Goal: Task Accomplishment & Management: Understand process/instructions

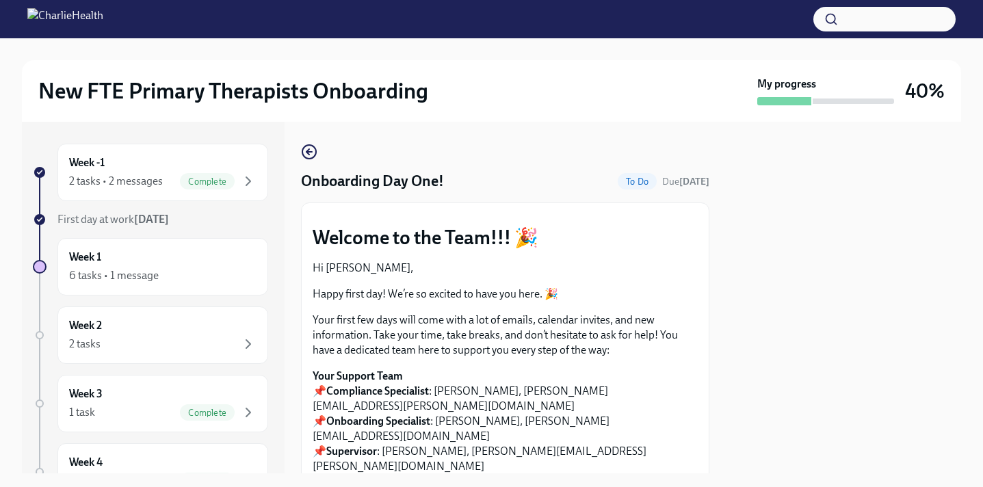
scroll to position [1908, 0]
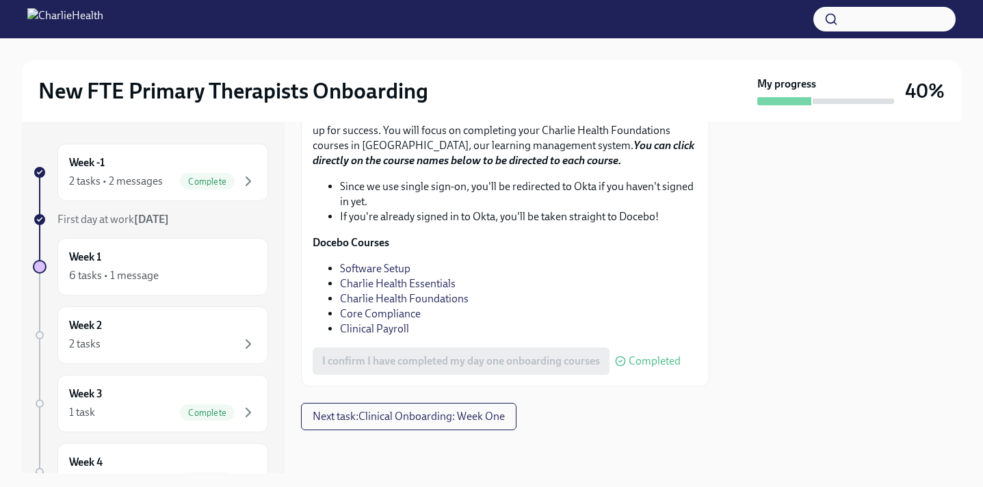
scroll to position [1952, 0]
click at [395, 313] on link "Core Compliance" at bounding box center [380, 312] width 81 height 13
click at [400, 269] on link "Software Setup" at bounding box center [375, 267] width 70 height 13
click at [420, 280] on link "Charlie Health Essentials" at bounding box center [398, 282] width 116 height 13
click at [431, 300] on link "Charlie Health Foundations" at bounding box center [404, 297] width 129 height 13
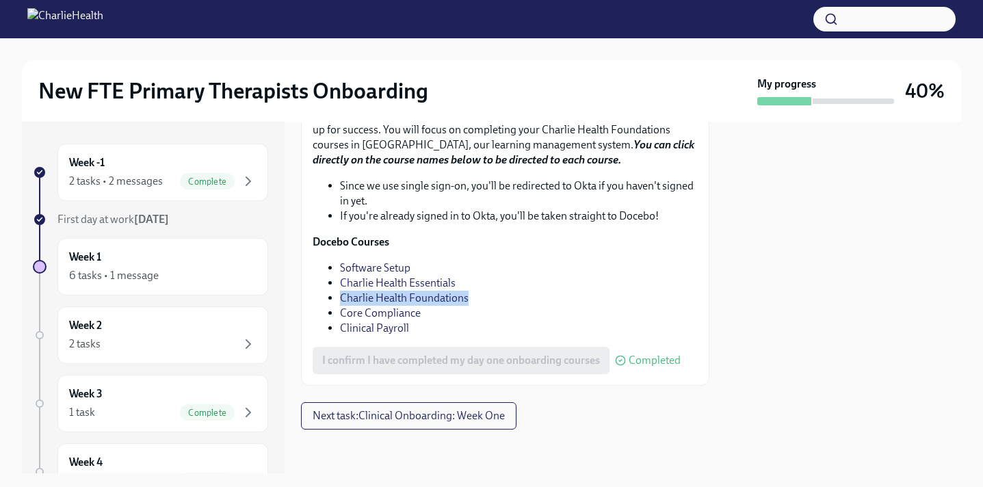
click at [426, 298] on link "Charlie Health Foundations" at bounding box center [404, 297] width 129 height 13
click at [379, 317] on link "Core Compliance" at bounding box center [380, 312] width 81 height 13
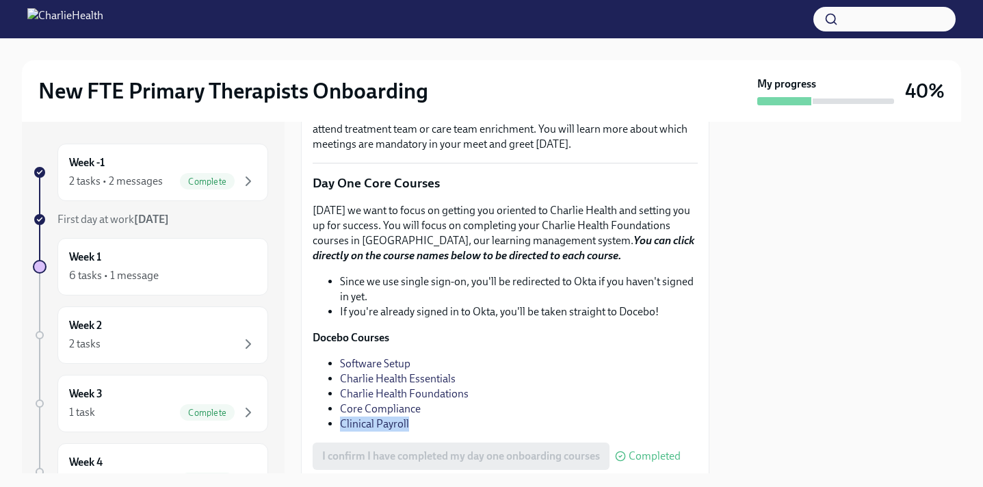
scroll to position [1641, 0]
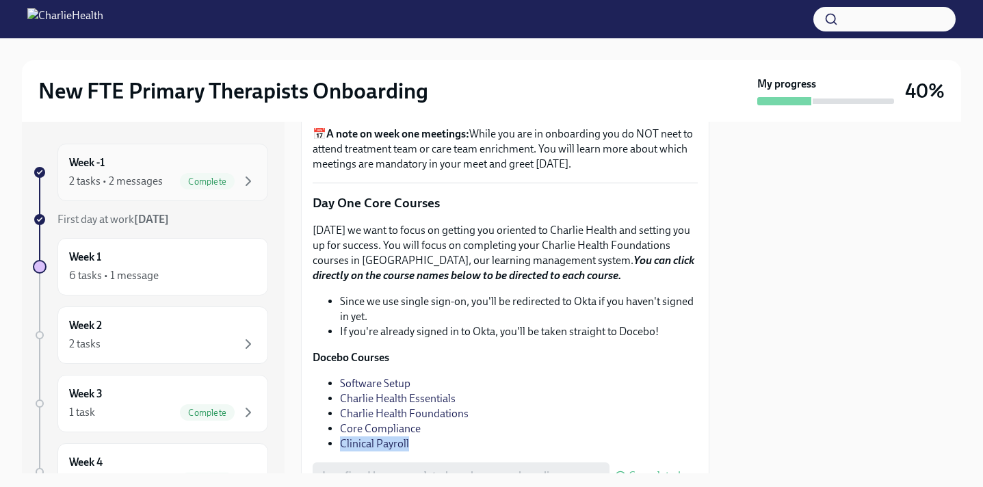
click at [77, 145] on div "Week -1 2 tasks • 2 messages Complete" at bounding box center [162, 172] width 211 height 57
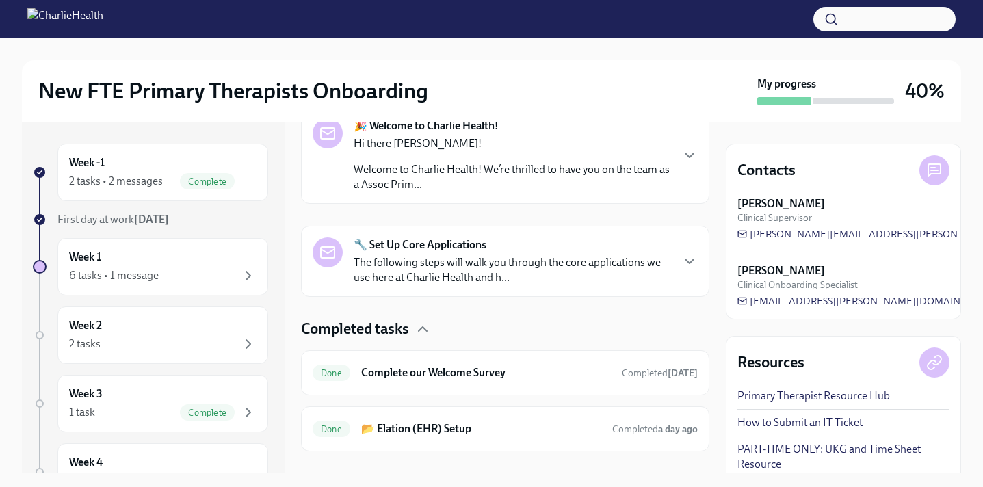
scroll to position [263, 0]
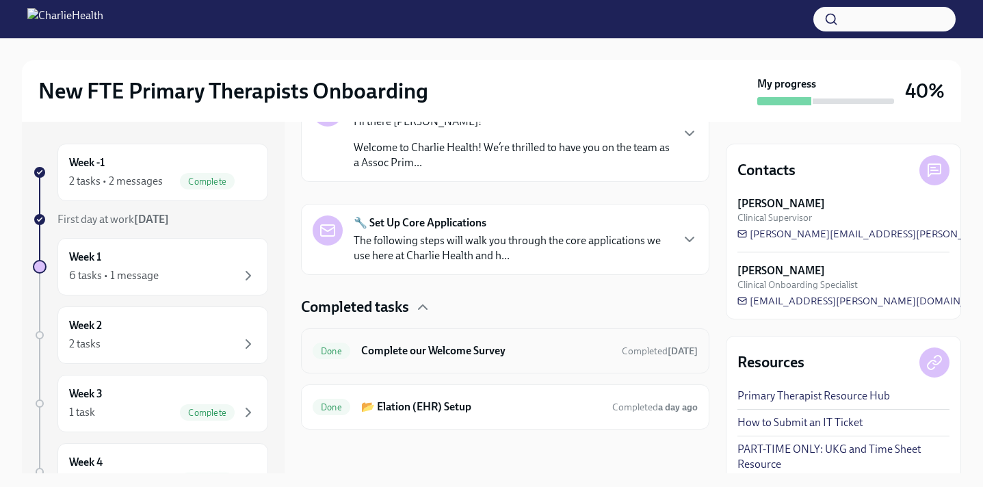
click at [463, 344] on h6 "Complete our Welcome Survey" at bounding box center [486, 350] width 250 height 15
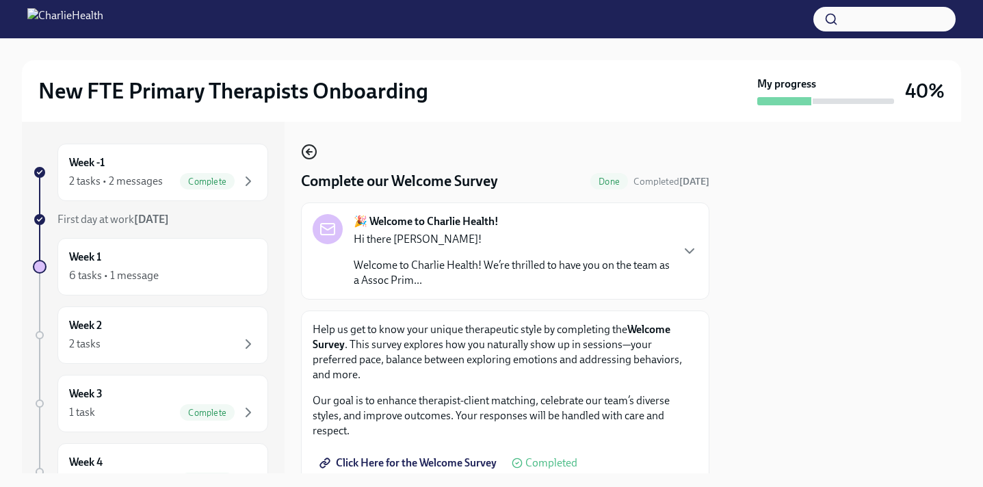
click at [310, 154] on icon "button" at bounding box center [309, 152] width 16 height 16
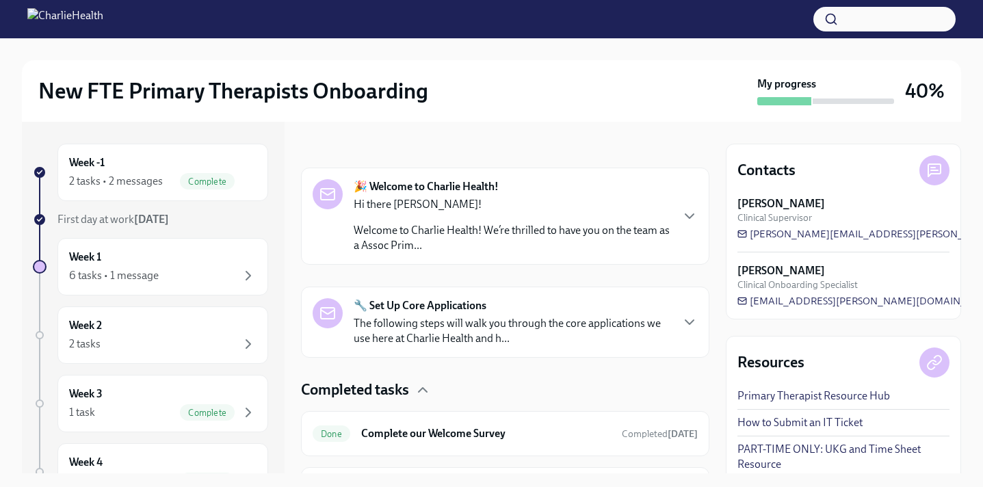
scroll to position [263, 0]
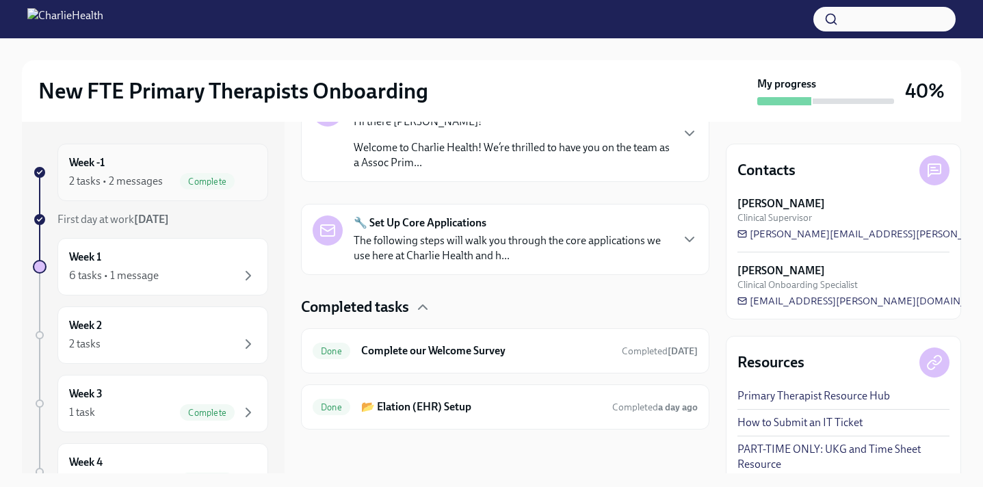
click at [114, 178] on div "2 tasks • 2 messages" at bounding box center [116, 181] width 94 height 15
click at [189, 285] on div "Week 1 6 tasks • 1 message" at bounding box center [162, 266] width 211 height 57
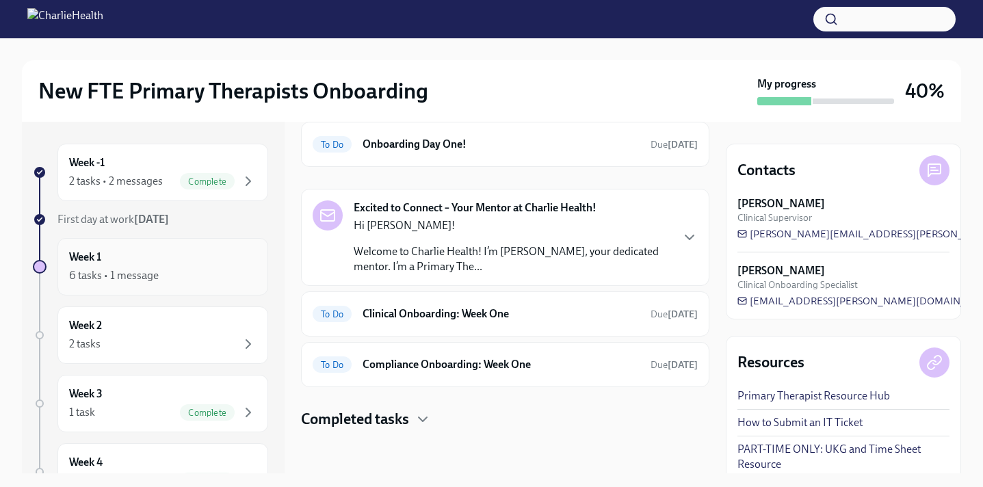
scroll to position [63, 0]
click at [607, 258] on p "Welcome to Charlie Health! I’m Kelly McSorley, your dedicated mentor. I’m a Pri…" at bounding box center [512, 259] width 317 height 30
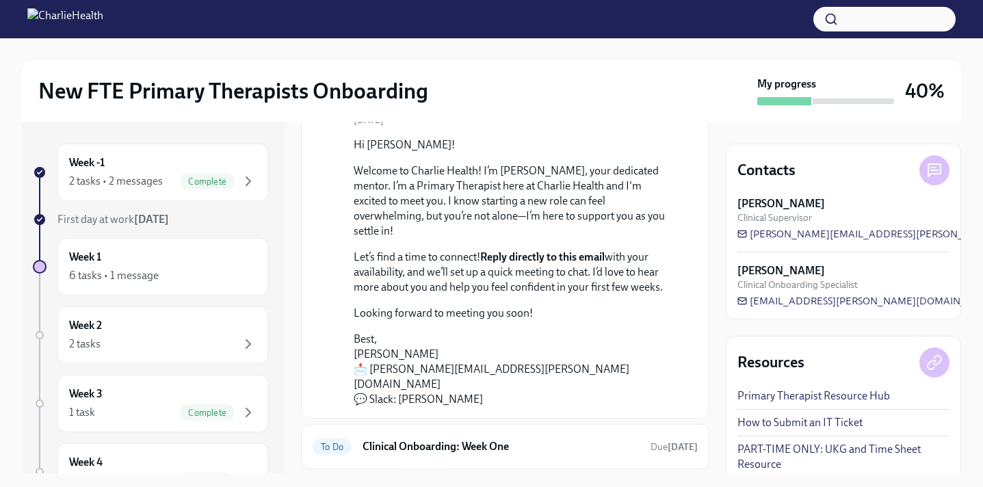
scroll to position [202, 0]
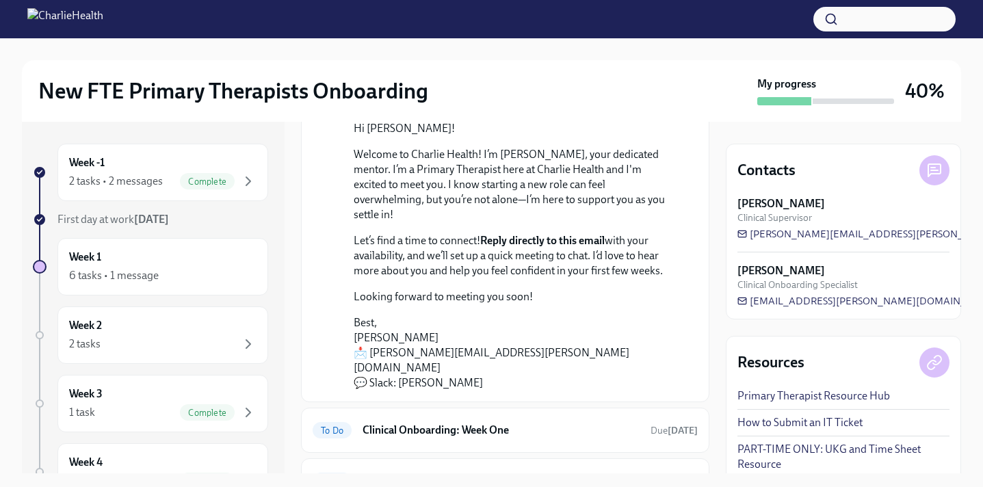
click at [464, 371] on p "Best, Kelly McSorley 📩 kelly.mcsorley@charliehealth.com 💬 Slack: Kelly McSorley" at bounding box center [515, 352] width 322 height 75
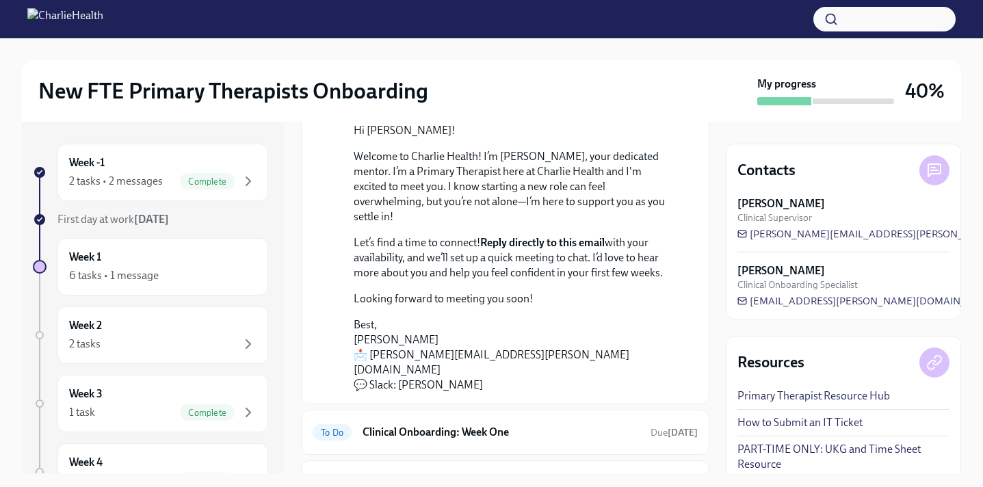
scroll to position [181, 0]
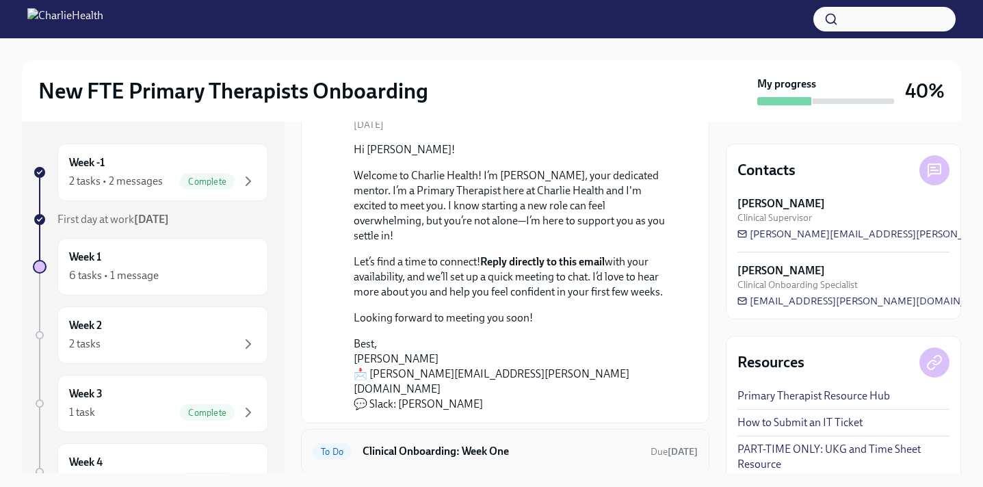
click at [471, 444] on h6 "Clinical Onboarding: Week One" at bounding box center [500, 451] width 277 height 15
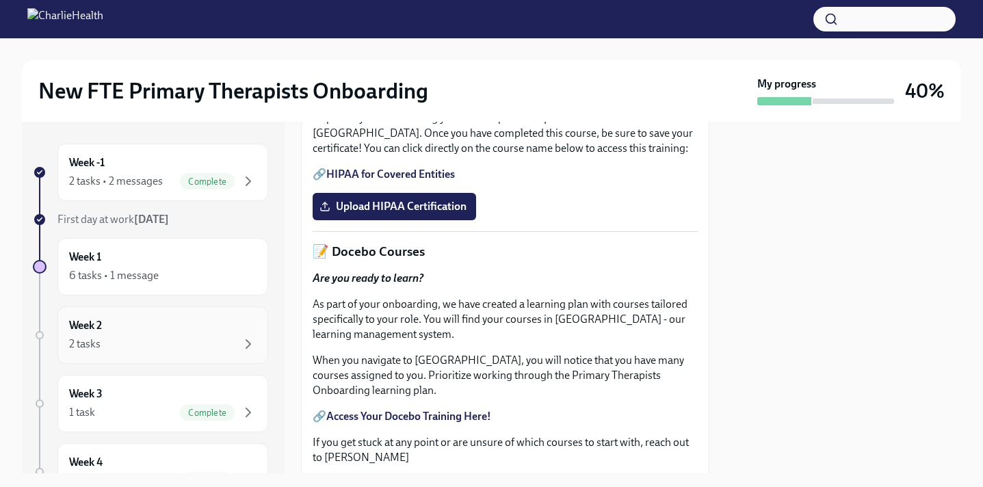
scroll to position [417, 0]
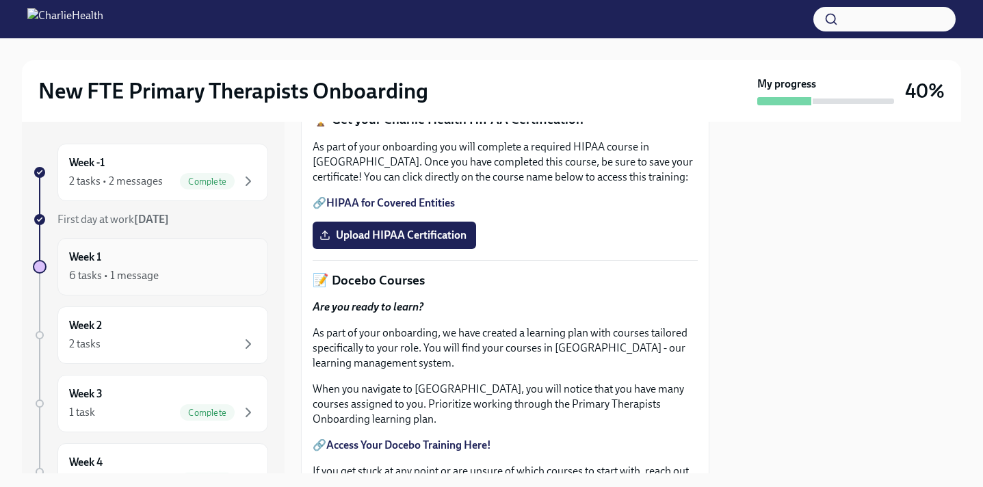
click at [150, 266] on div "Week 1 6 tasks • 1 message" at bounding box center [162, 267] width 187 height 34
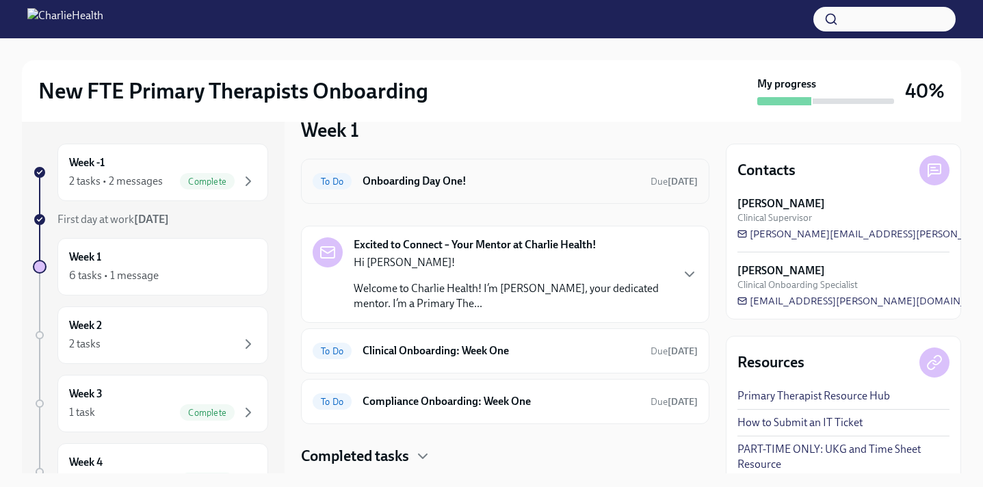
scroll to position [60, 0]
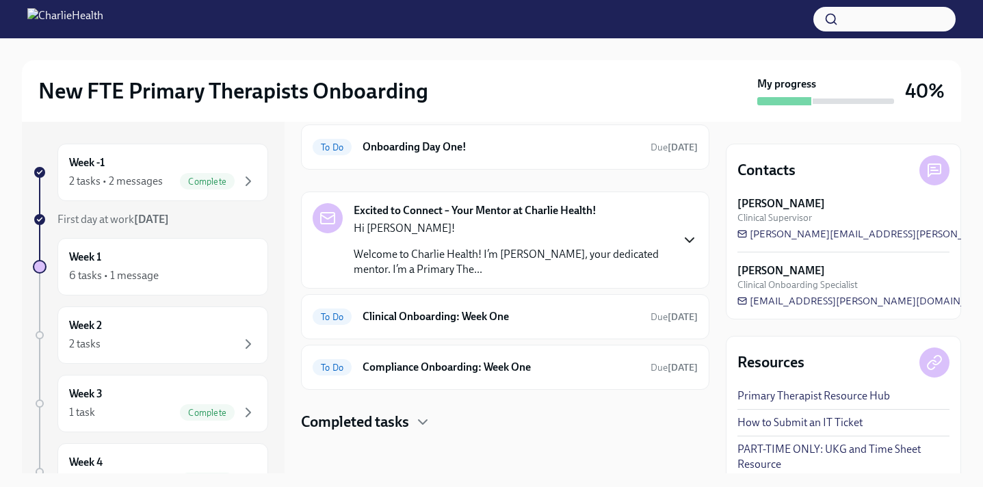
click at [696, 246] on icon "button" at bounding box center [689, 240] width 16 height 16
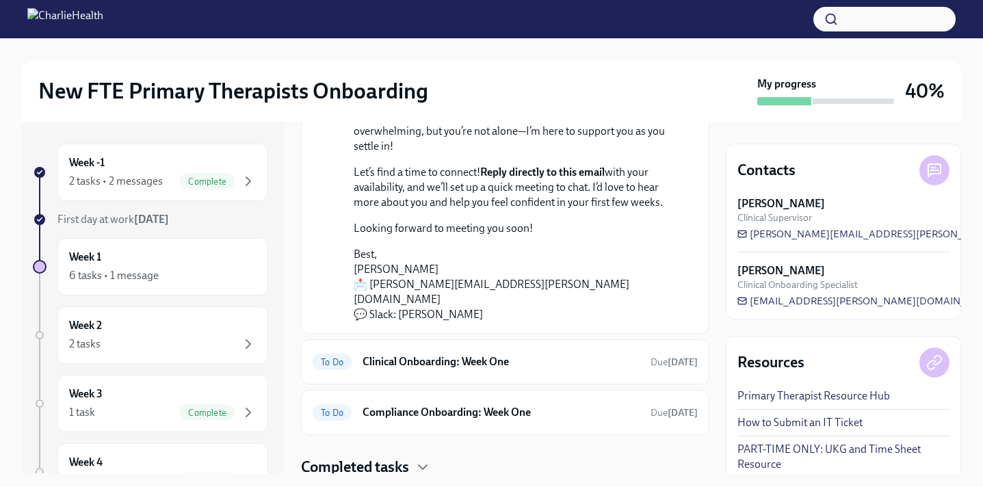
scroll to position [271, 0]
click at [135, 250] on div "Week 1 6 tasks • 1 message" at bounding box center [162, 267] width 187 height 34
click at [159, 181] on div "2 tasks • 2 messages" at bounding box center [116, 181] width 94 height 15
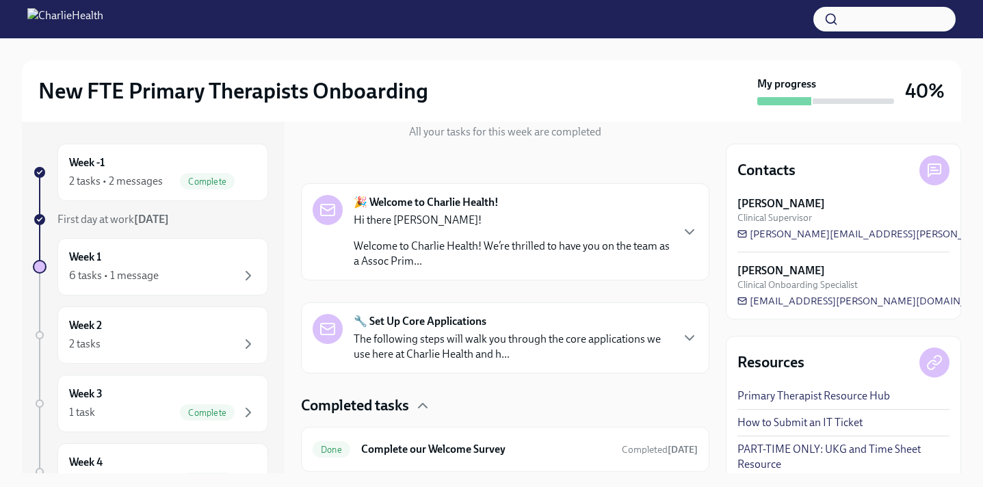
scroll to position [161, 0]
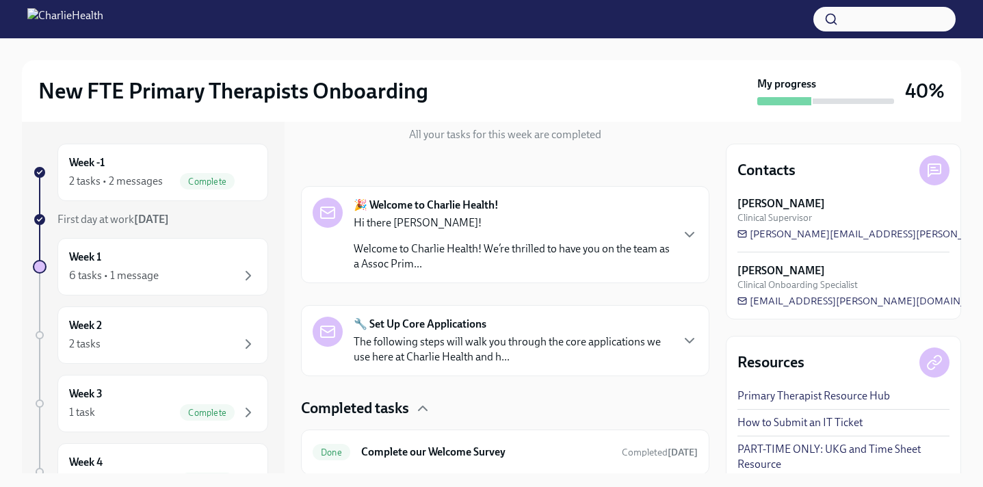
click at [622, 230] on div "Hi there Jessica! Welcome to Charlie Health! We’re thrilled to have you on the …" at bounding box center [512, 243] width 317 height 56
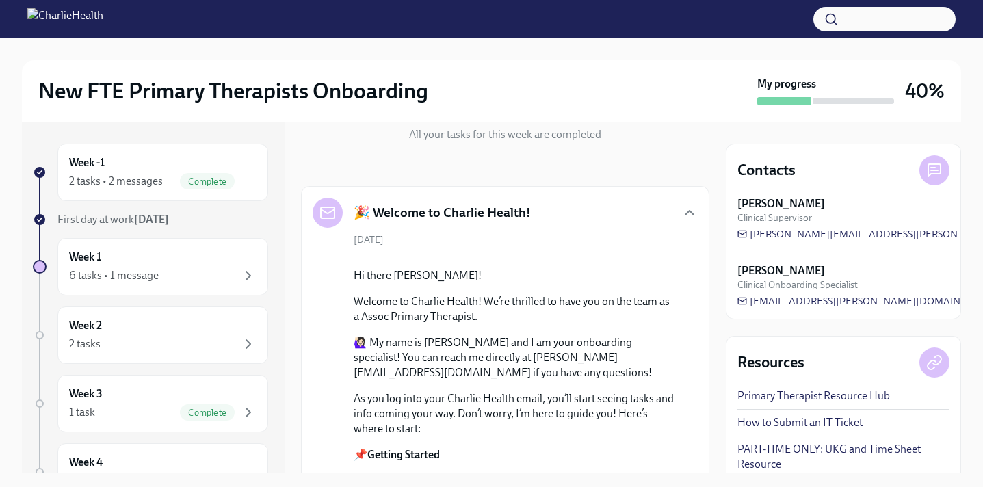
click at [691, 214] on icon "button" at bounding box center [689, 212] width 16 height 16
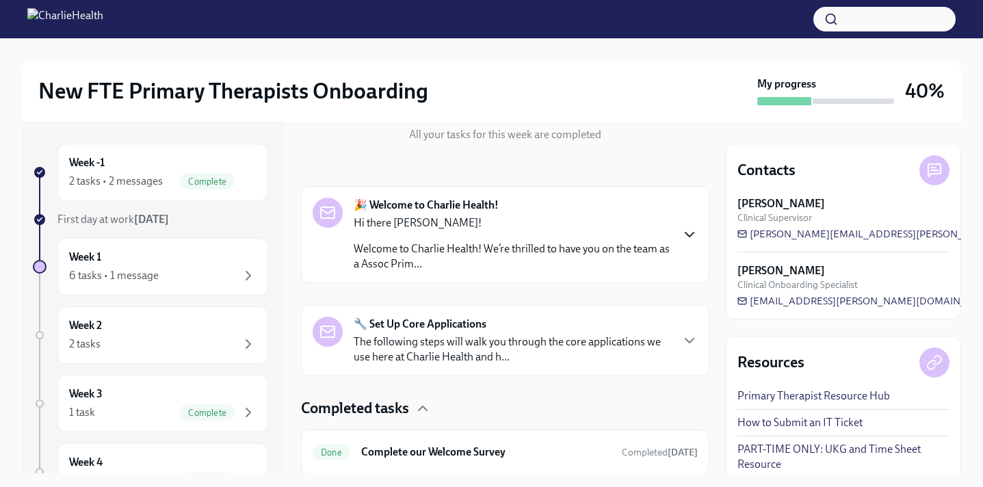
scroll to position [263, 0]
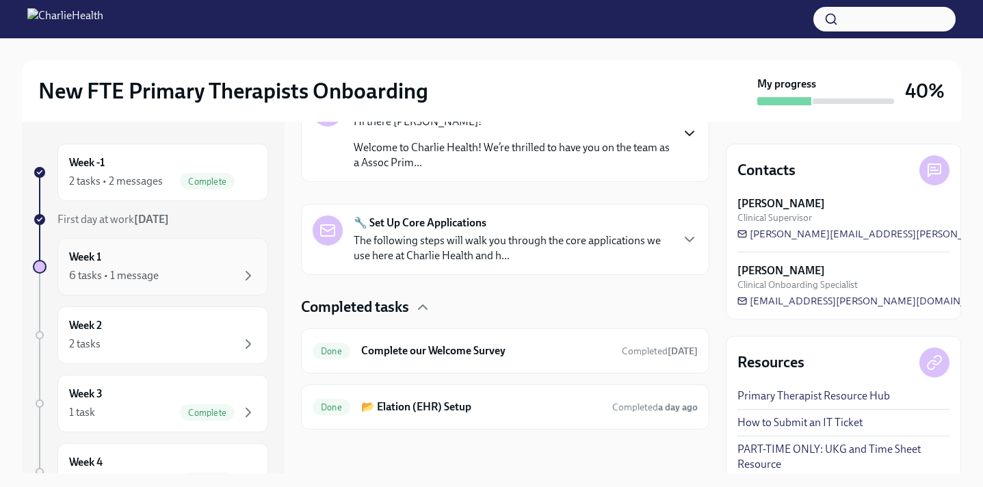
click at [144, 271] on div "6 tasks • 1 message" at bounding box center [114, 275] width 90 height 15
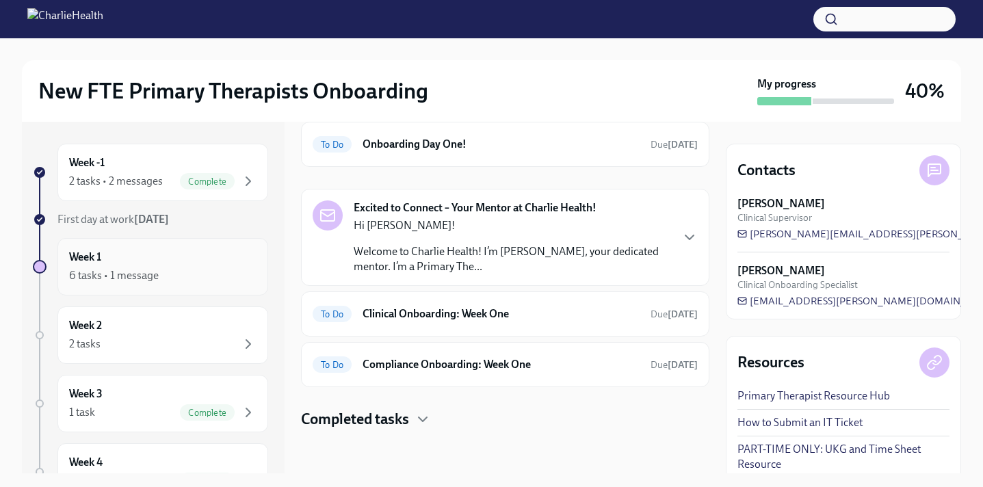
scroll to position [63, 0]
click at [401, 418] on h4 "Completed tasks" at bounding box center [355, 419] width 108 height 21
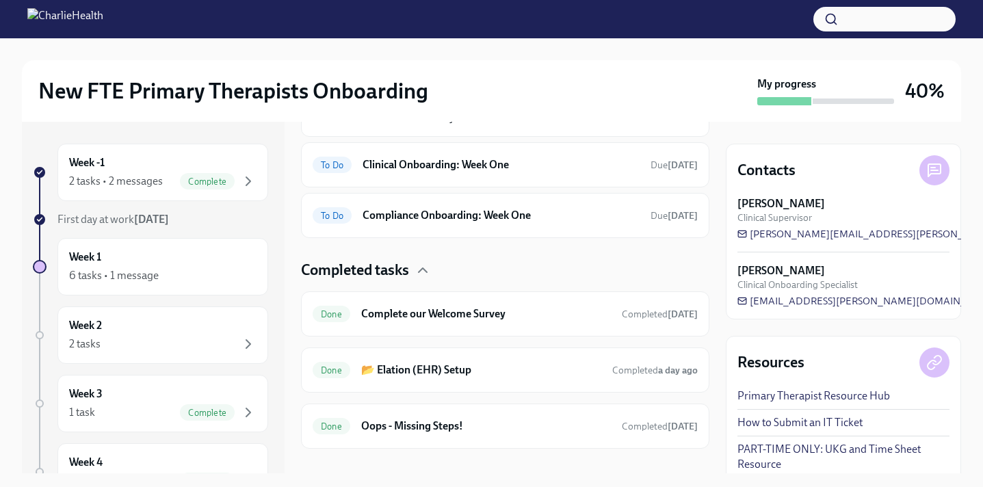
scroll to position [231, 0]
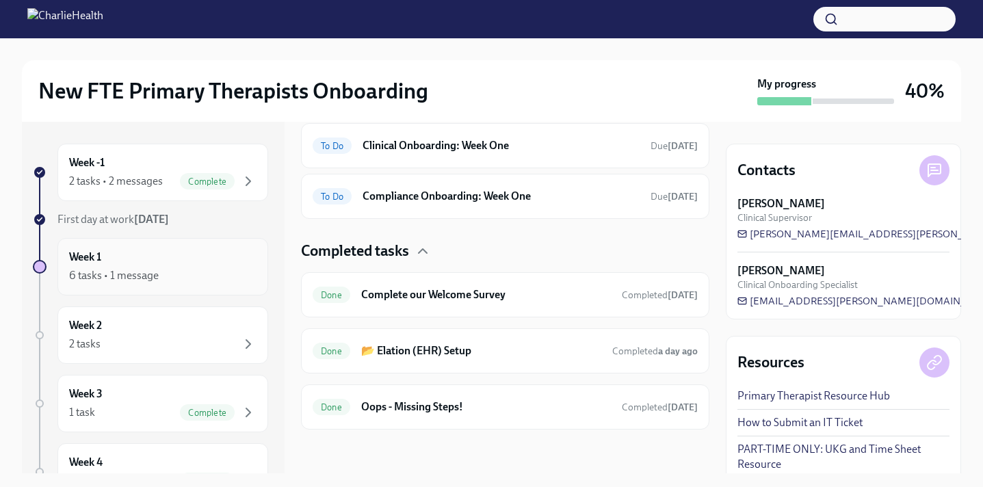
click at [162, 252] on div "Week 1 6 tasks • 1 message" at bounding box center [162, 267] width 187 height 34
click at [167, 262] on div "Week 1 6 tasks • 1 message" at bounding box center [162, 267] width 187 height 34
click at [165, 183] on div "2 tasks • 2 messages Complete" at bounding box center [162, 181] width 187 height 16
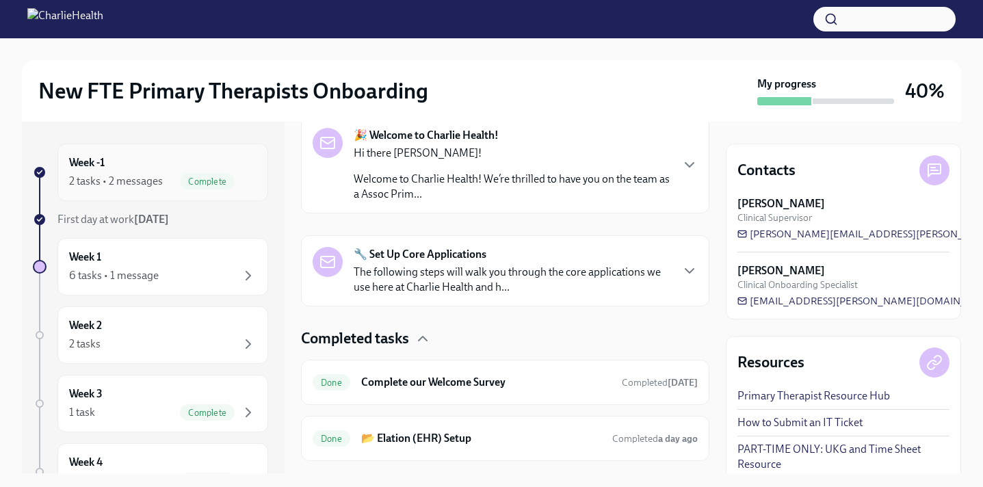
scroll to position [263, 0]
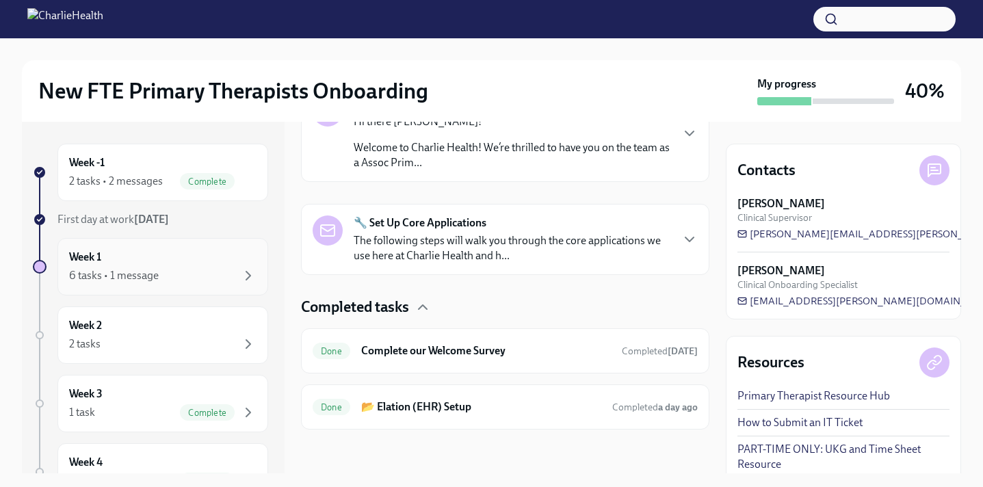
click at [167, 255] on div "Week 1 6 tasks • 1 message" at bounding box center [162, 267] width 187 height 34
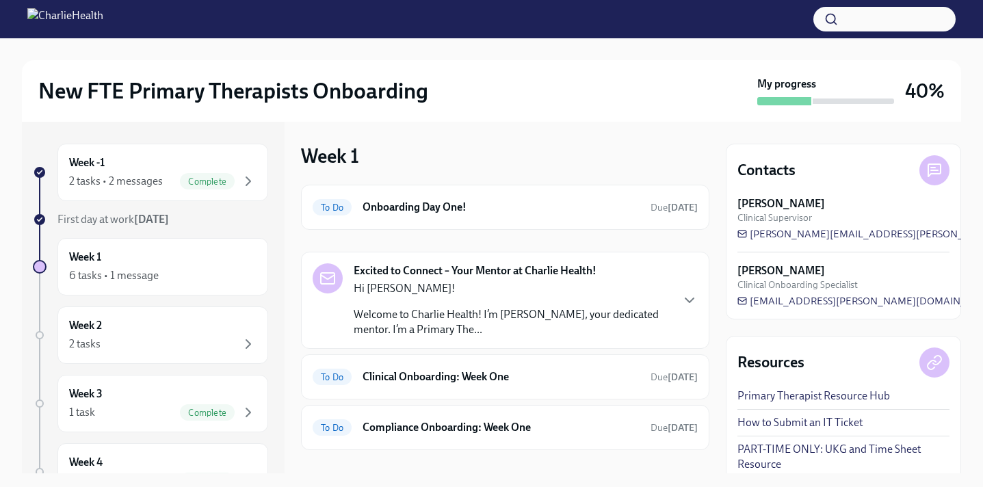
click at [540, 299] on div "Hi Jessica! Welcome to Charlie Health! I’m Kelly McSorley, your dedicated mento…" at bounding box center [512, 309] width 317 height 56
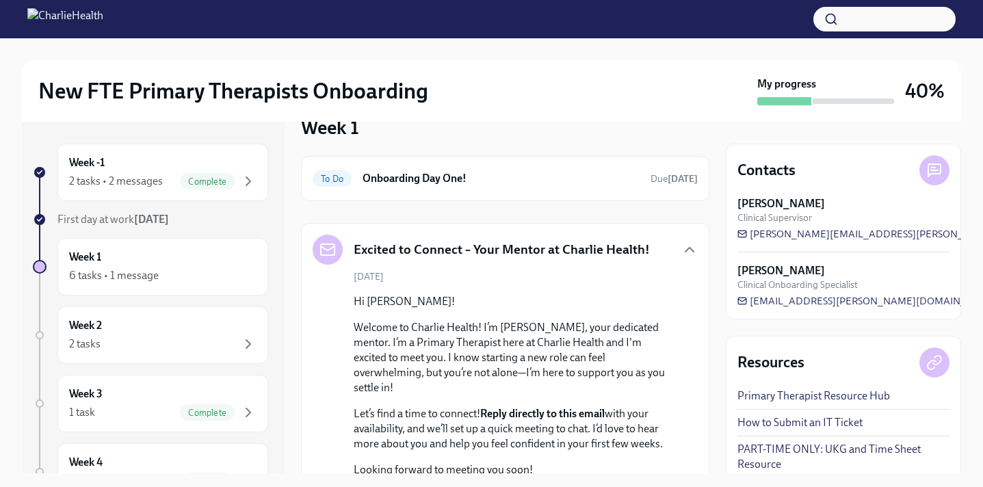
scroll to position [27, 0]
click at [674, 245] on div "Excited to Connect – Your Mentor at Charlie Health!" at bounding box center [504, 251] width 385 height 30
click at [619, 173] on h6 "Onboarding Day One!" at bounding box center [500, 179] width 277 height 15
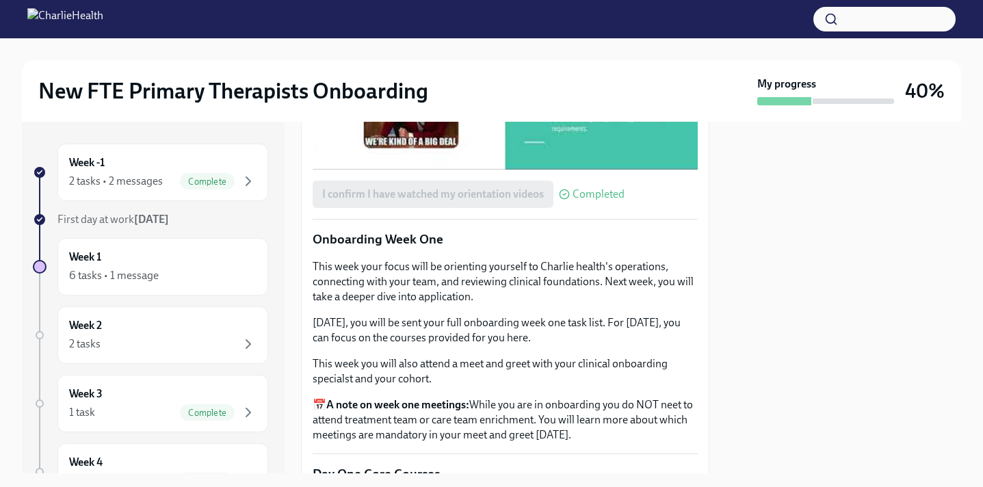
scroll to position [1952, 0]
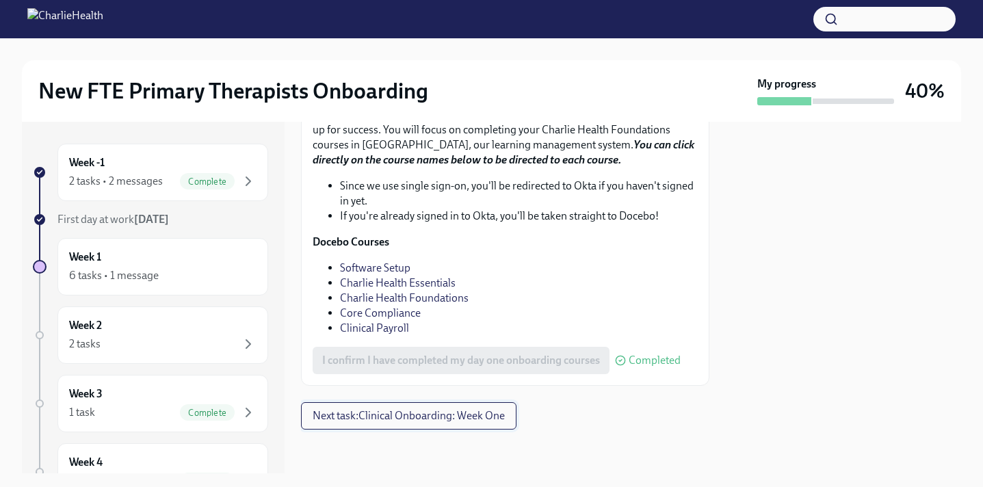
click at [476, 421] on span "Next task : Clinical Onboarding: Week One" at bounding box center [408, 416] width 192 height 14
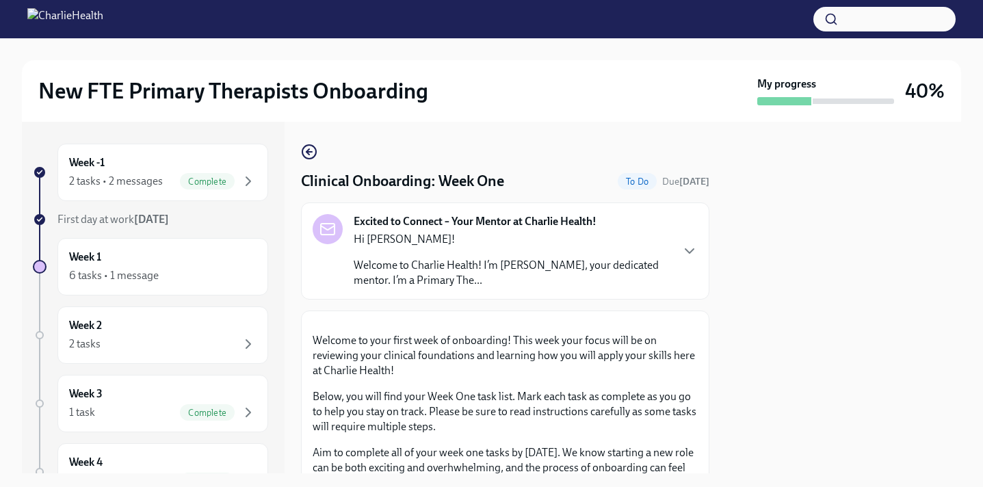
click at [658, 256] on div "Hi Jessica! Welcome to Charlie Health! I’m Kelly McSorley, your dedicated mento…" at bounding box center [512, 260] width 317 height 56
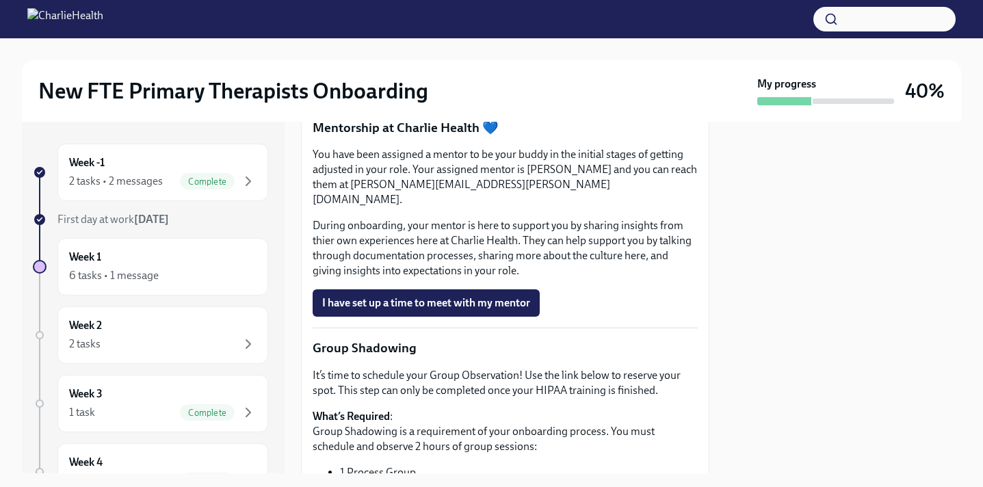
scroll to position [1828, 0]
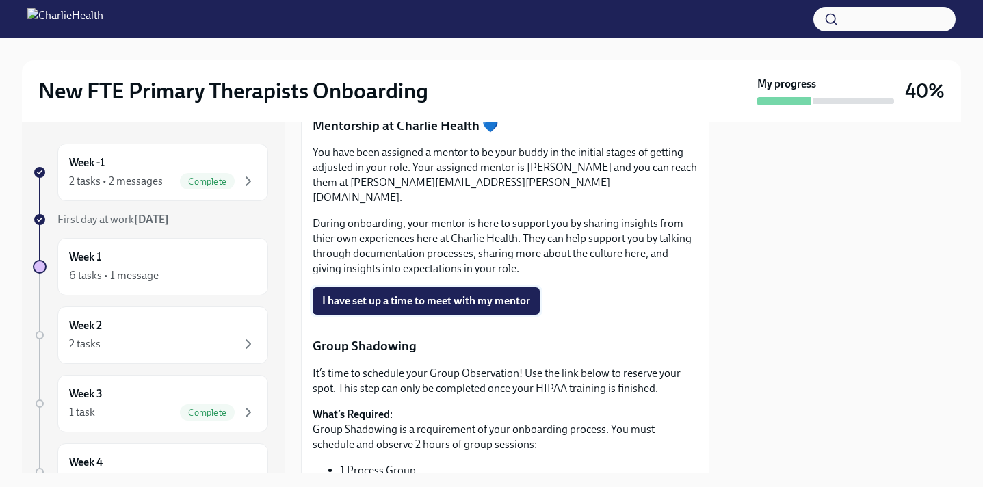
click at [457, 308] on span "I have set up a time to meet with my mentor" at bounding box center [426, 301] width 208 height 14
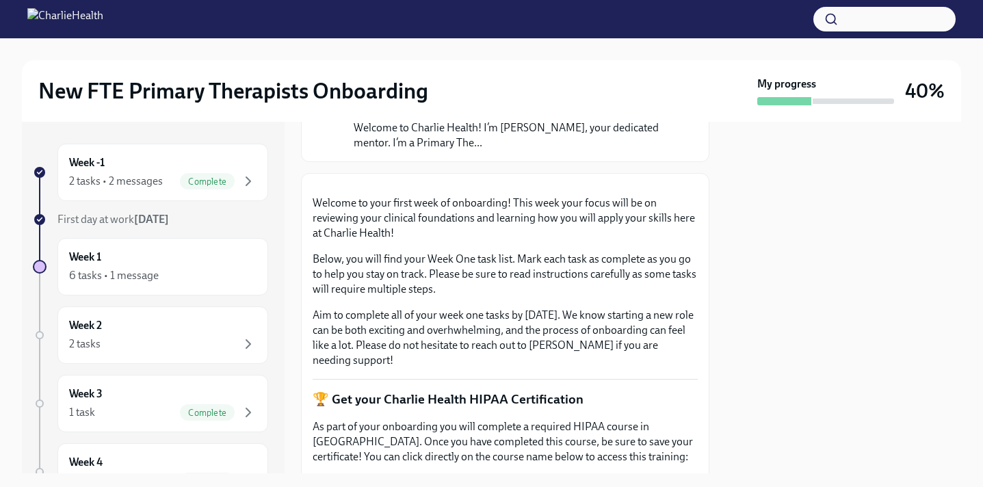
scroll to position [0, 0]
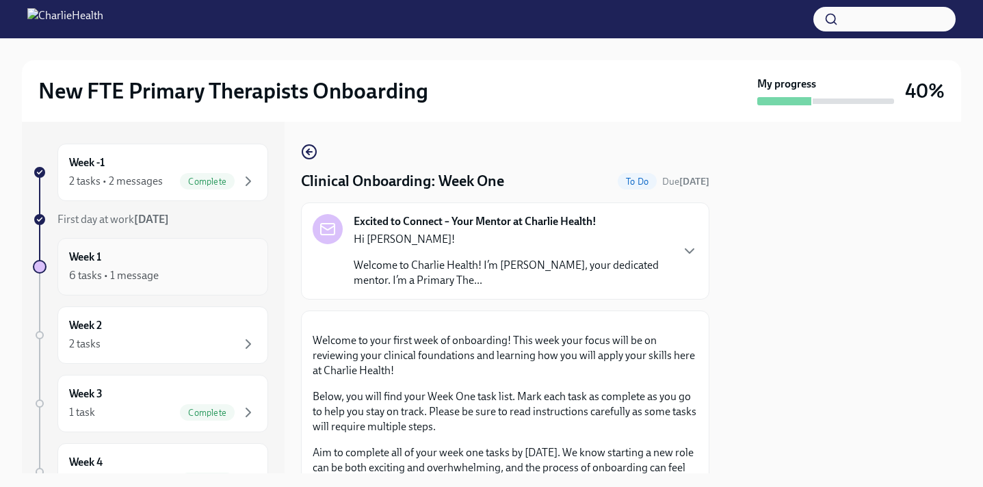
click at [178, 265] on div "Week 1 6 tasks • 1 message" at bounding box center [162, 267] width 187 height 34
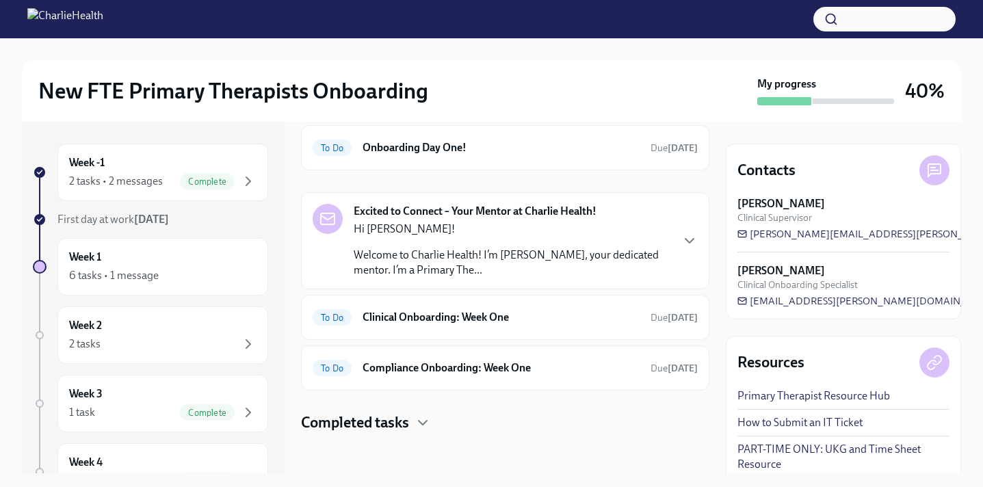
scroll to position [63, 0]
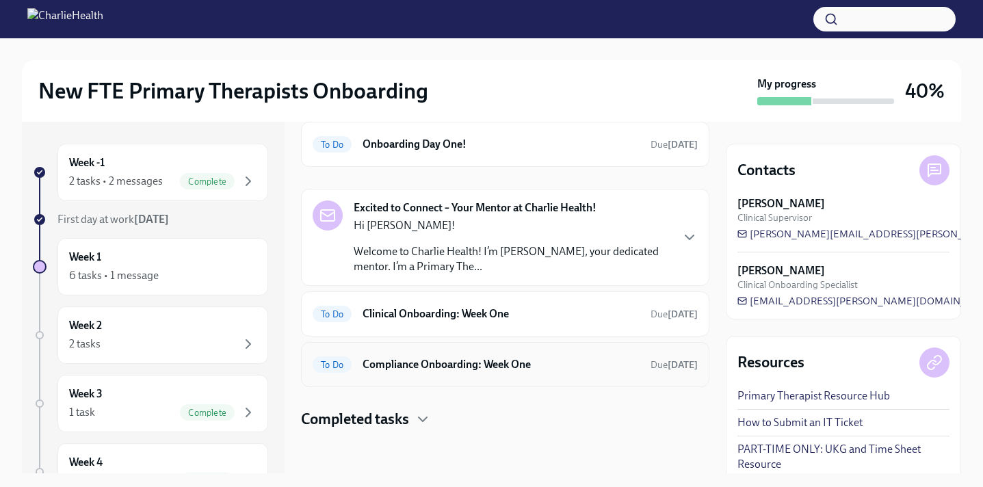
click at [551, 374] on div "To Do Compliance Onboarding: Week One Due in 4 days" at bounding box center [504, 365] width 385 height 22
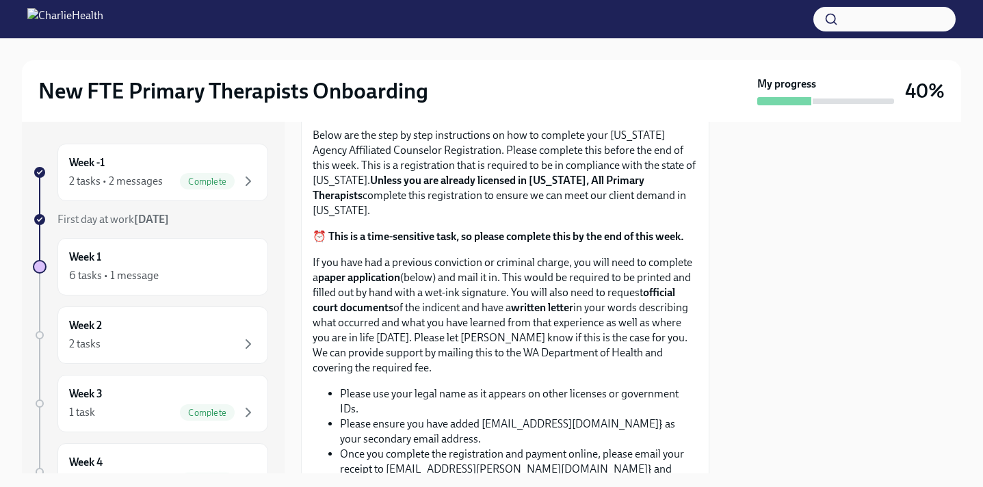
scroll to position [786, 0]
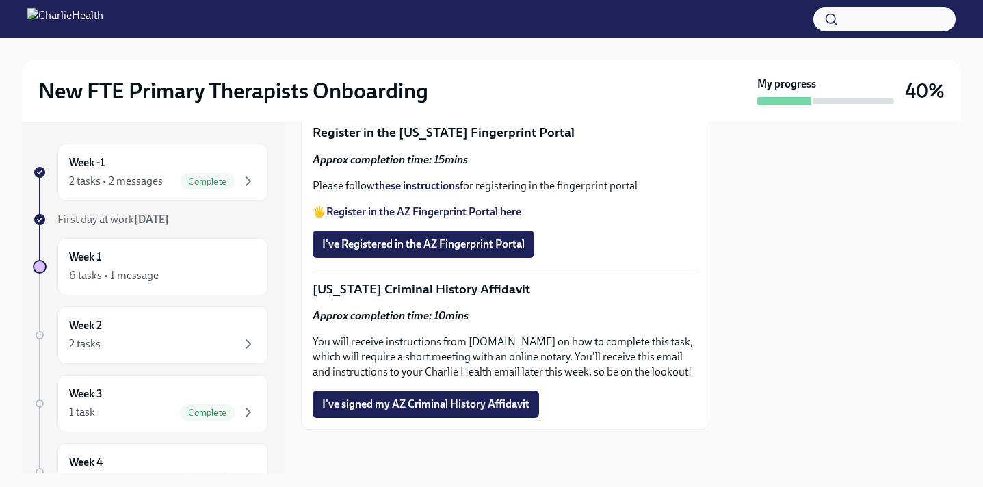
scroll to position [1876, 0]
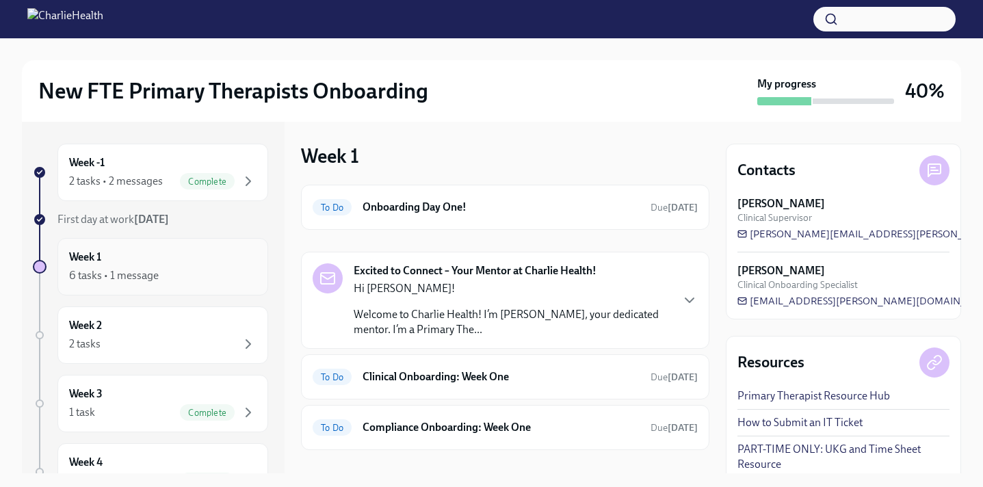
click at [196, 252] on div "Week 1 6 tasks • 1 message" at bounding box center [162, 267] width 187 height 34
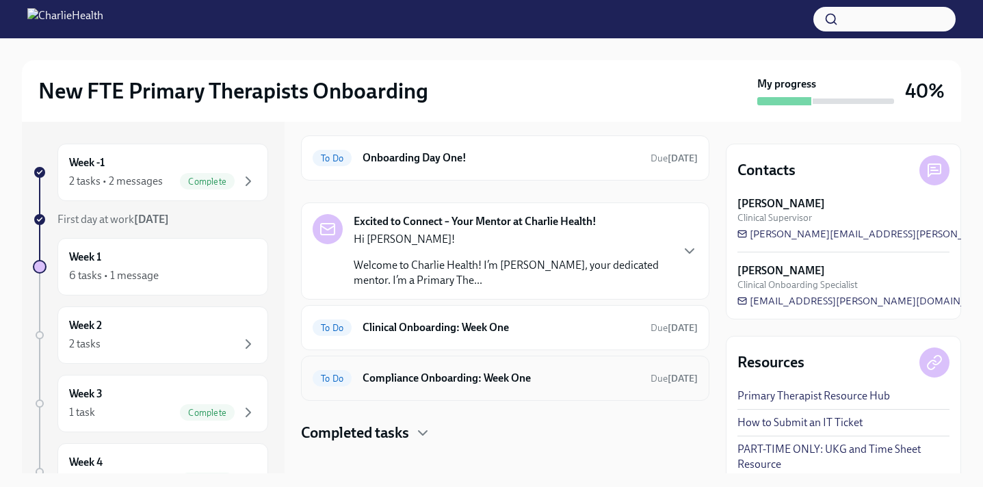
scroll to position [63, 0]
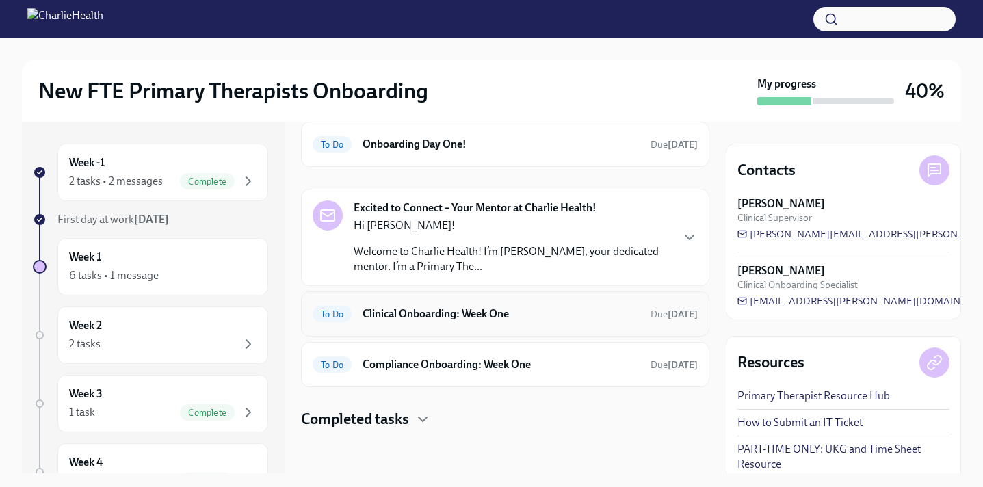
click at [515, 325] on div "To Do Clinical Onboarding: Week One Due in 4 days" at bounding box center [505, 313] width 408 height 45
click at [450, 315] on h6 "Clinical Onboarding: Week One" at bounding box center [500, 313] width 277 height 15
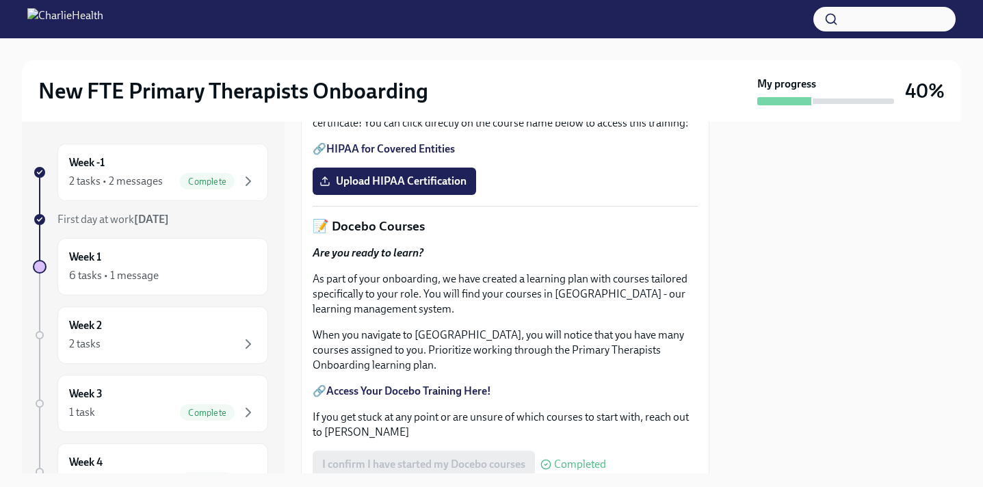
scroll to position [477, 0]
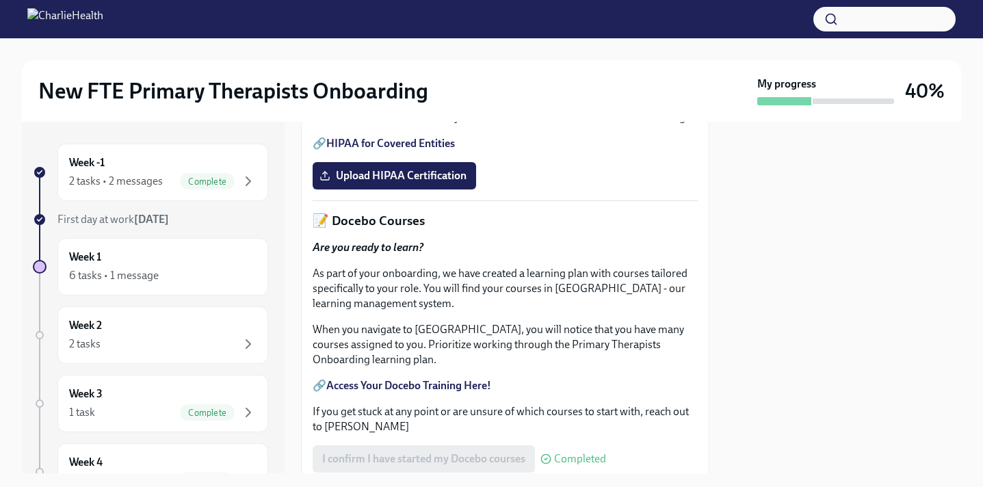
click at [440, 150] on link "HIPAA for Covered Entities" at bounding box center [390, 143] width 129 height 13
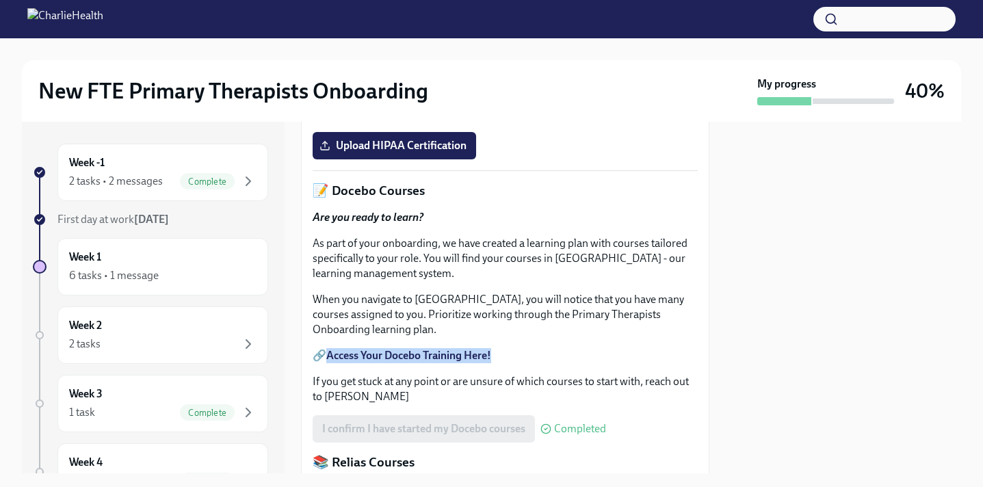
scroll to position [508, 0]
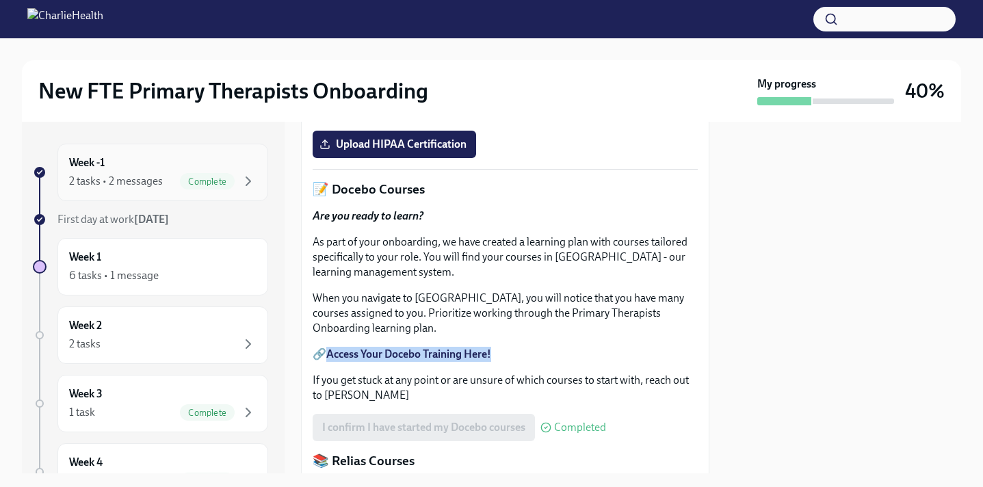
click at [198, 196] on div "Week -1 2 tasks • 2 messages Complete" at bounding box center [162, 172] width 211 height 57
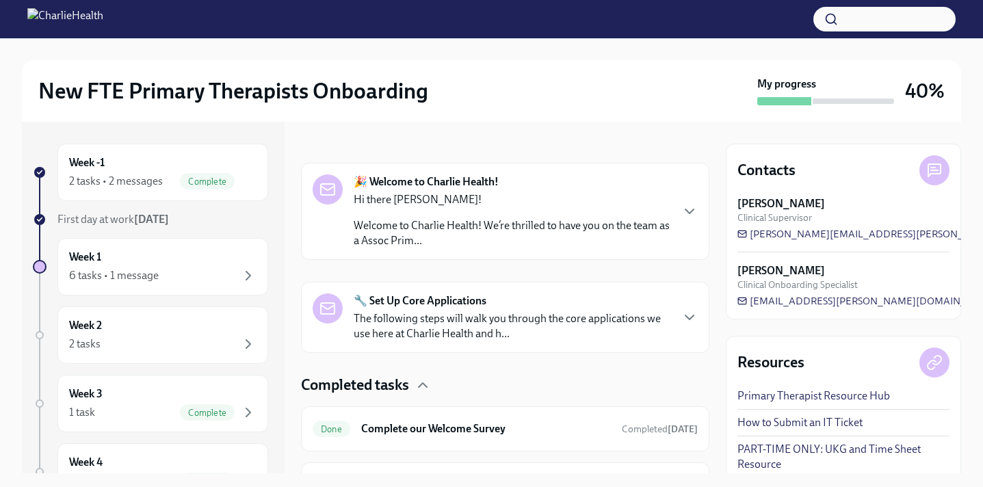
click at [494, 328] on p "The following steps will walk you through the core applications we use here at …" at bounding box center [512, 326] width 317 height 30
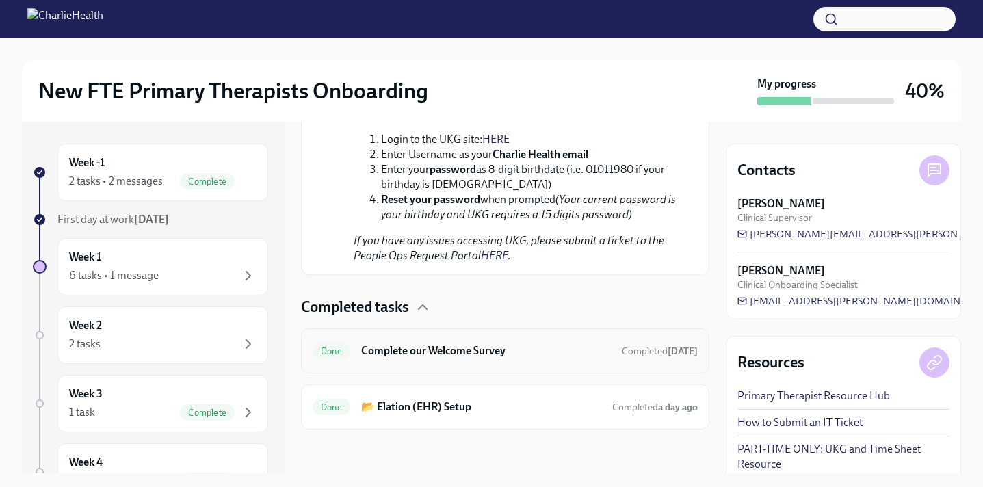
scroll to position [1281, 0]
click at [169, 159] on div "Week -1 2 tasks • 2 messages Complete" at bounding box center [162, 172] width 187 height 34
click at [169, 257] on div "Week 1 6 tasks • 1 message" at bounding box center [162, 267] width 187 height 34
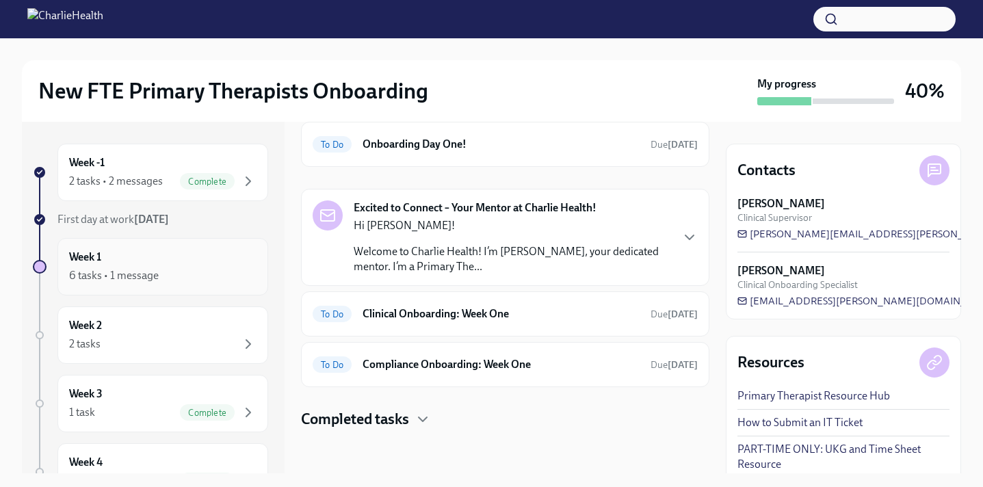
scroll to position [63, 0]
click at [133, 224] on span "First day at work Oct 6th" at bounding box center [112, 219] width 111 height 13
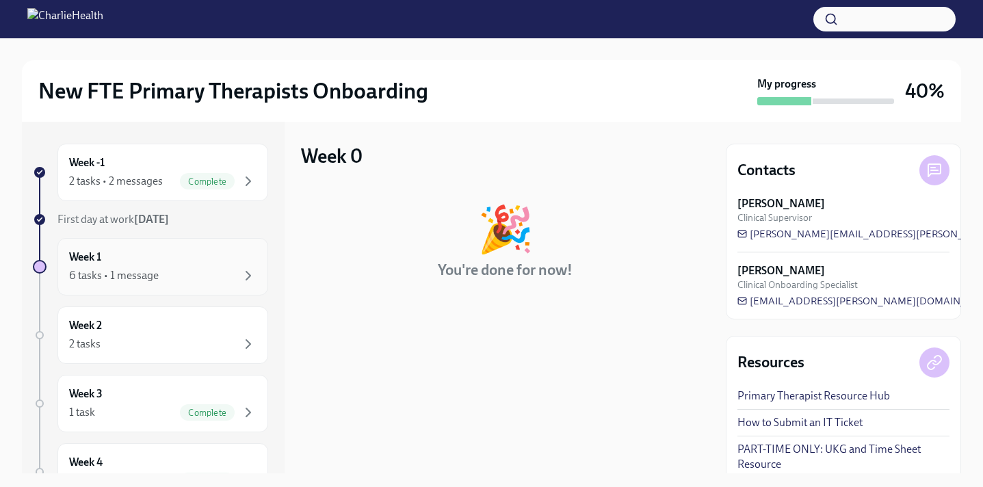
click at [138, 254] on div "Week 1 6 tasks • 1 message" at bounding box center [162, 267] width 187 height 34
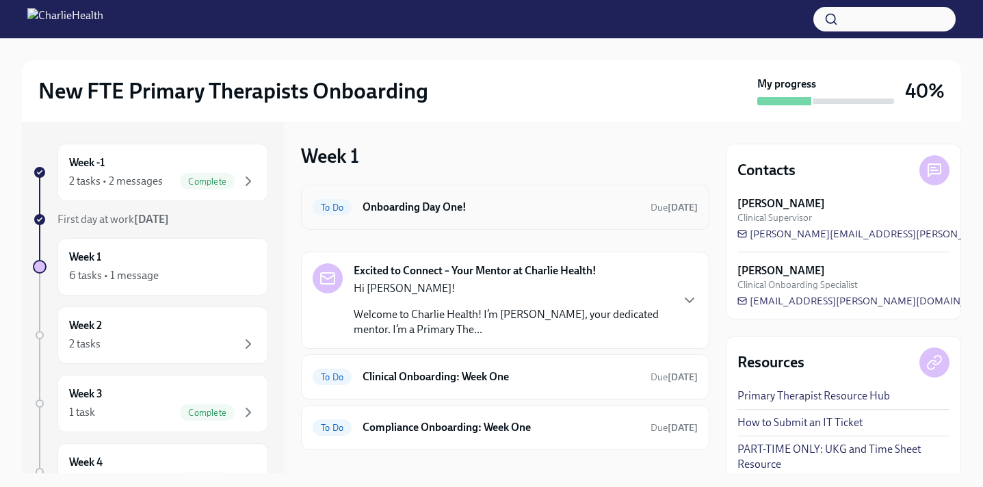
click at [530, 217] on div "To Do Onboarding Day One! Due tomorrow" at bounding box center [504, 207] width 385 height 22
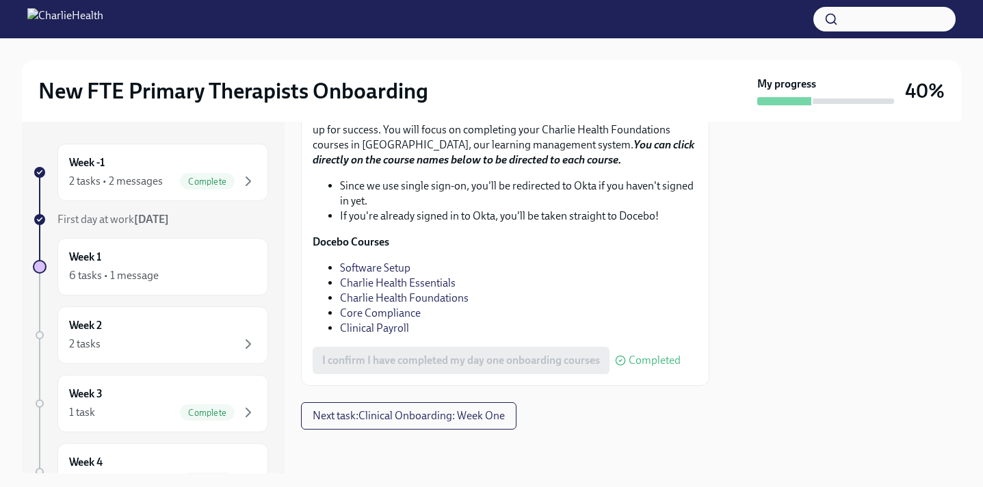
scroll to position [1952, 0]
click at [465, 424] on button "Next task : Clinical Onboarding: Week One" at bounding box center [408, 415] width 215 height 27
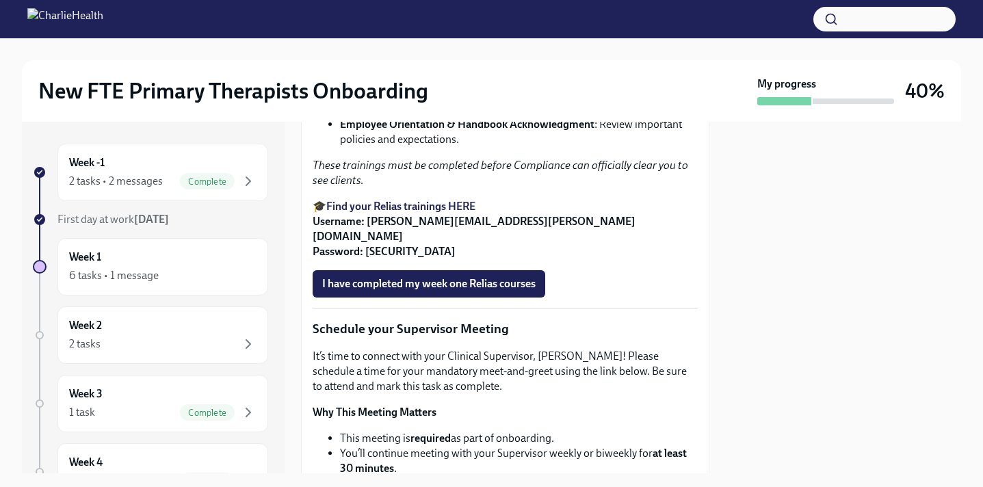
scroll to position [996, 0]
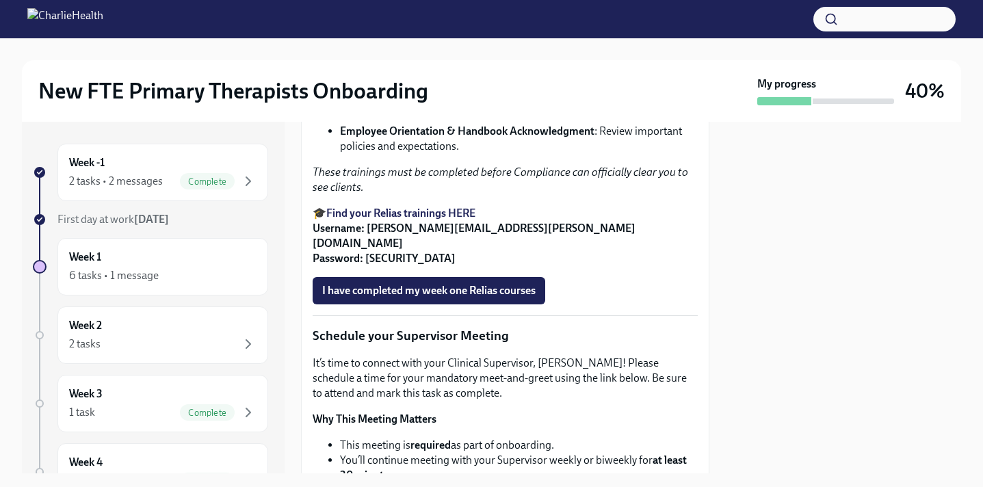
click at [466, 219] on strong "Find your Relias trainings HERE" at bounding box center [400, 212] width 149 height 13
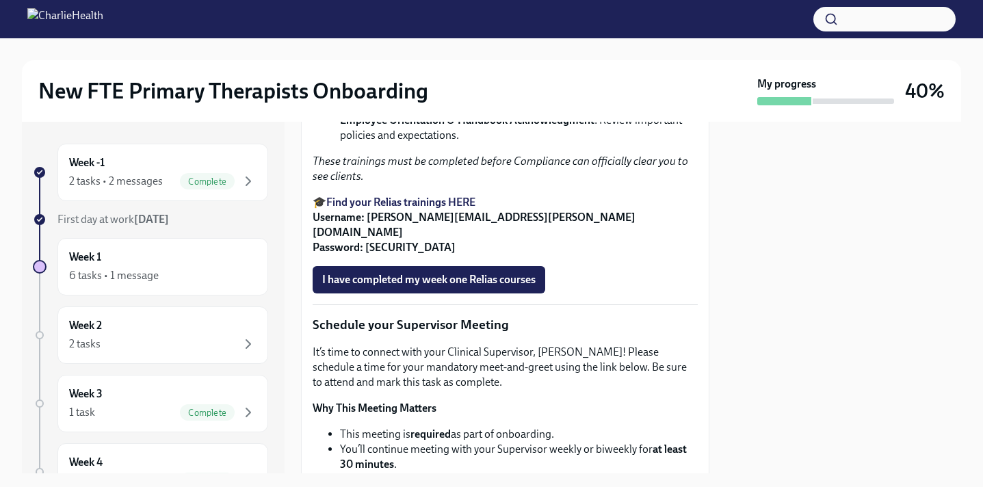
scroll to position [1012, 0]
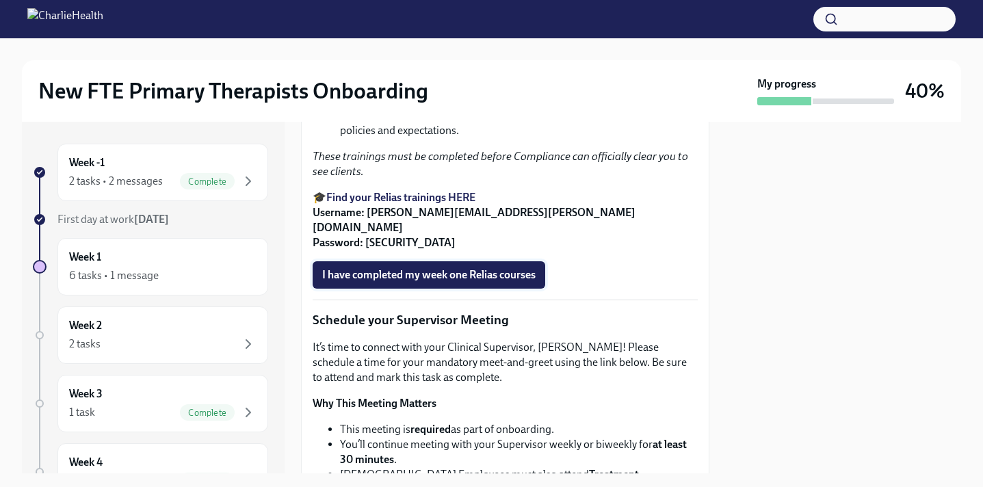
click at [476, 282] on span "I have completed my week one Relias courses" at bounding box center [428, 275] width 213 height 14
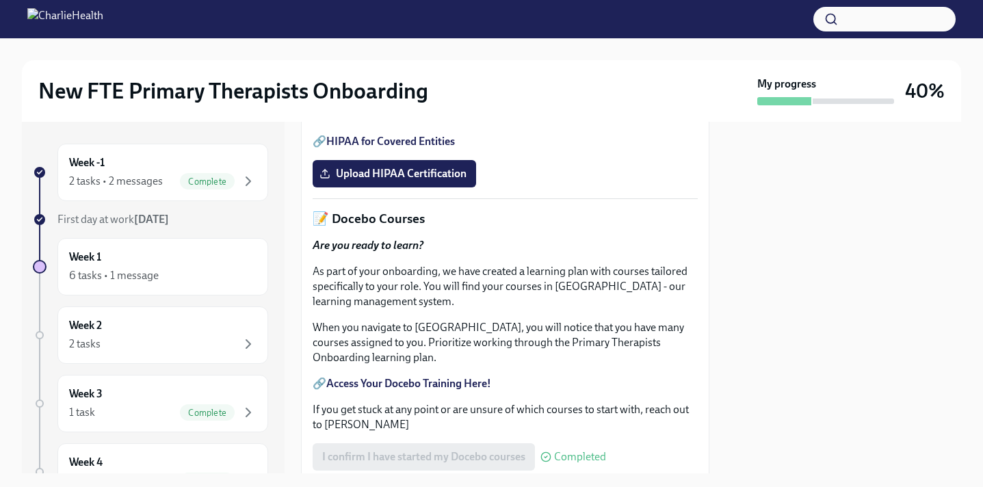
scroll to position [482, 0]
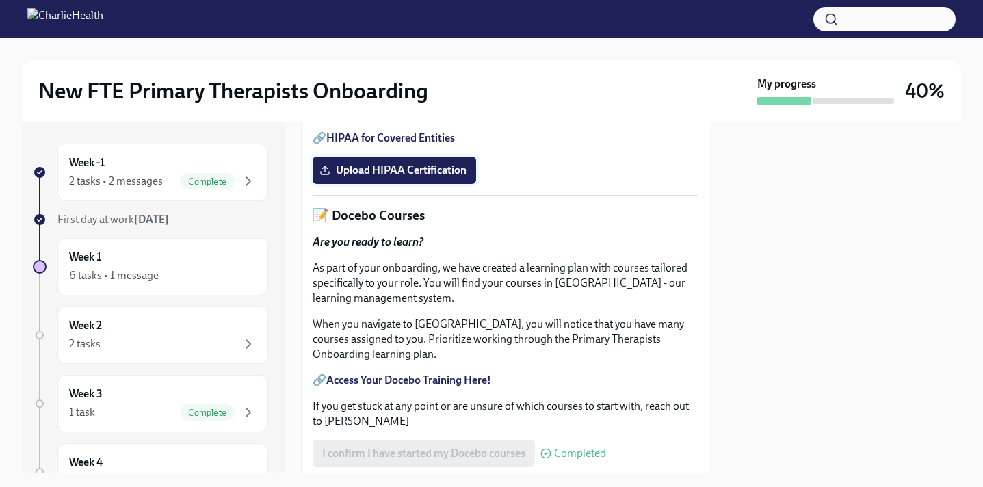
click at [436, 177] on span "Upload HIPAA Certification" at bounding box center [394, 170] width 144 height 14
click at [0, 0] on input "Upload HIPAA Certification" at bounding box center [0, 0] width 0 height 0
click at [436, 177] on span "Upload HIPAA Certification" at bounding box center [394, 170] width 144 height 14
click at [0, 0] on input "Upload HIPAA Certification" at bounding box center [0, 0] width 0 height 0
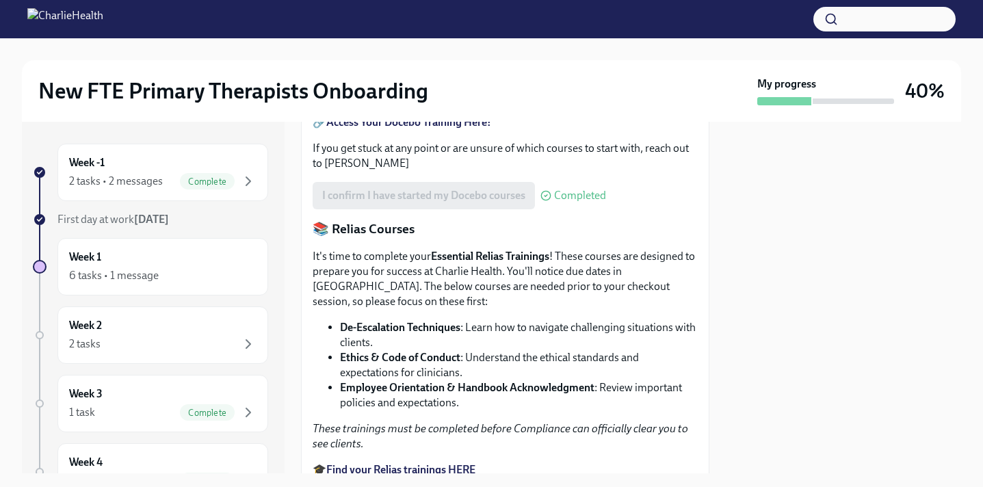
click at [628, 209] on div "I confirm I have started my Docebo courses Completed" at bounding box center [504, 195] width 385 height 27
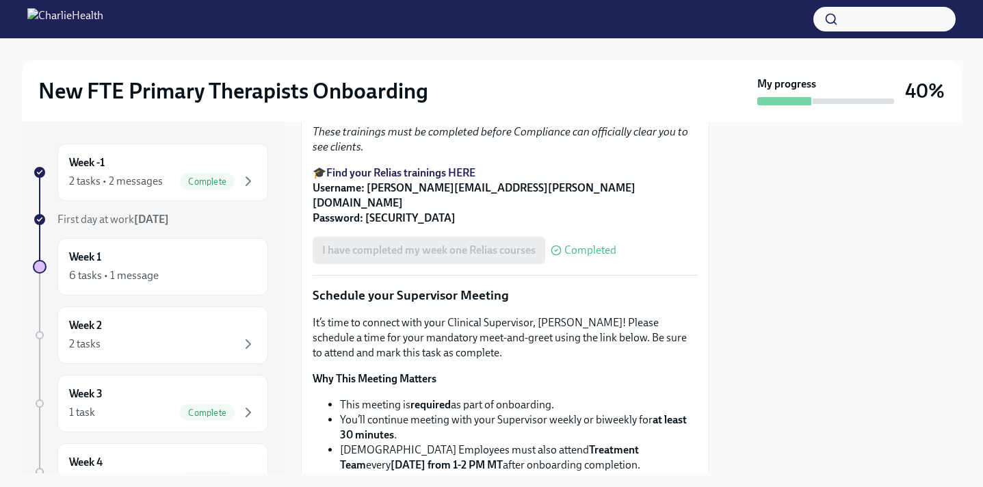
click at [628, 360] on div "Welcome to your first week of onboarding! This week your focus will be on revie…" at bounding box center [504, 439] width 385 height 2308
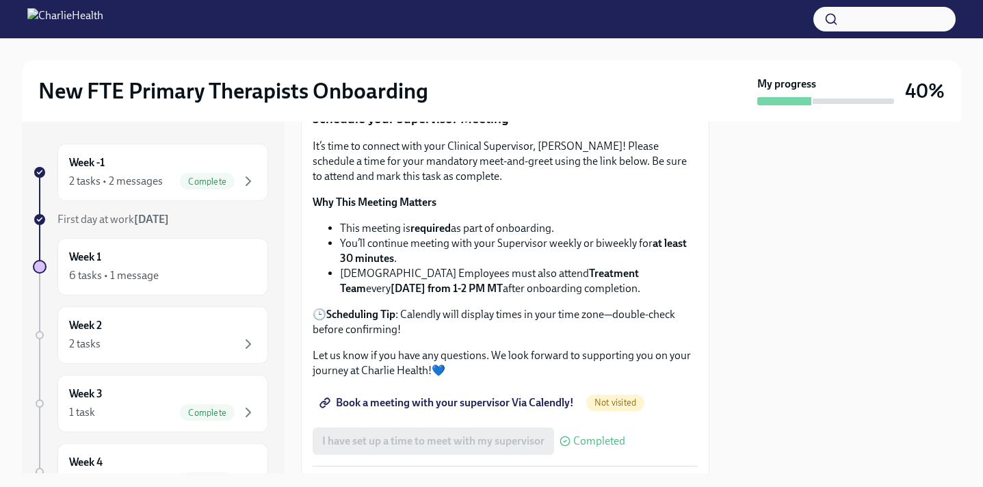
scroll to position [1338, 0]
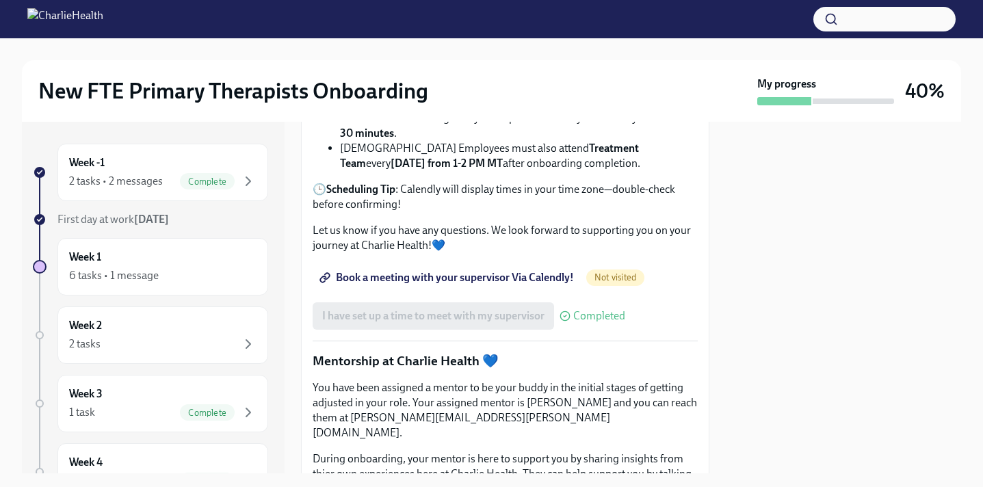
click at [628, 253] on p "Let us know if you have any questions. We look forward to supporting you on you…" at bounding box center [504, 238] width 385 height 30
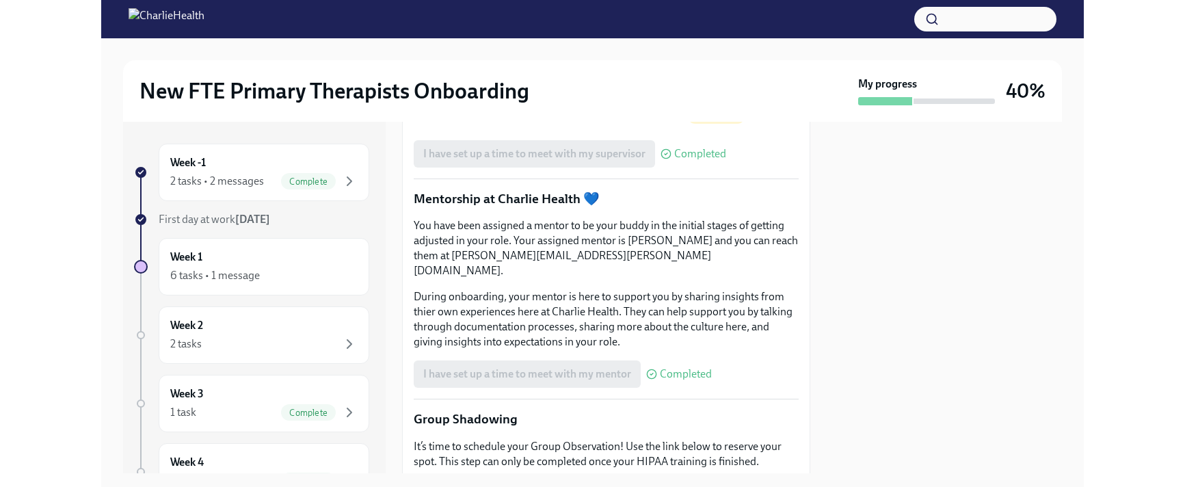
scroll to position [1501, 0]
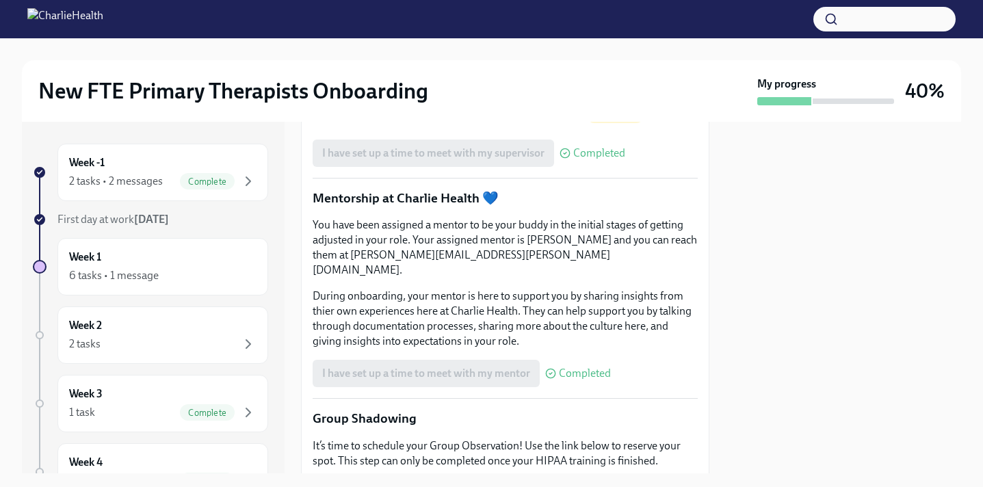
click at [531, 122] on span "Book a meeting with your supervisor Via Calendly!" at bounding box center [448, 115] width 252 height 14
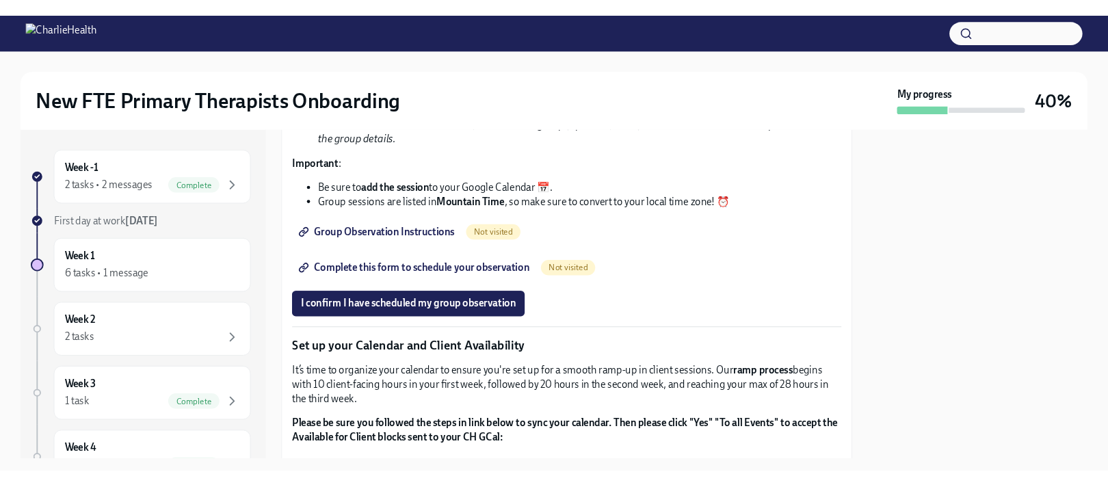
scroll to position [1705, 0]
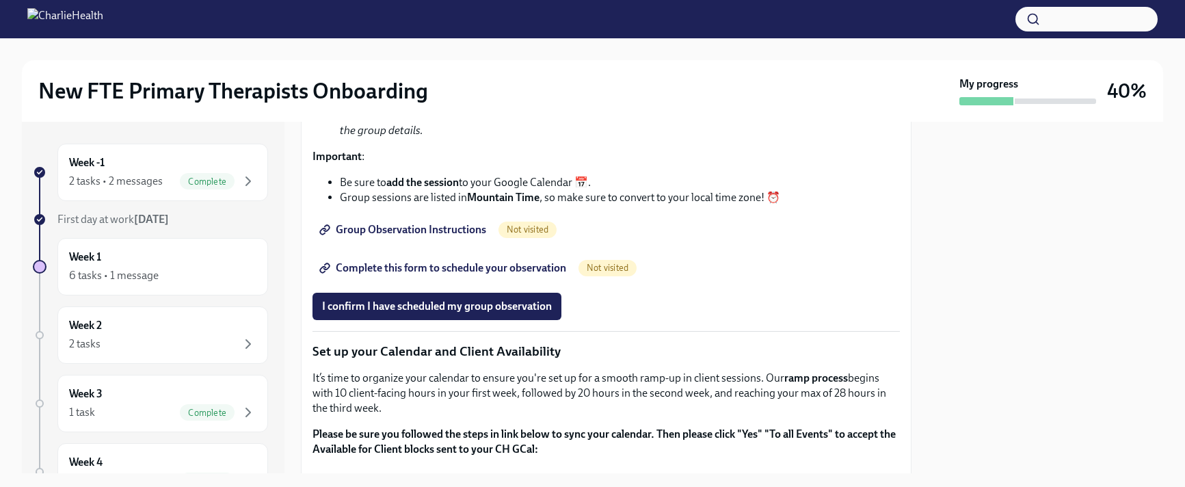
click at [474, 243] on link "Group Observation Instructions" at bounding box center [403, 229] width 183 height 27
click at [529, 275] on span "Complete this form to schedule your observation" at bounding box center [444, 268] width 244 height 14
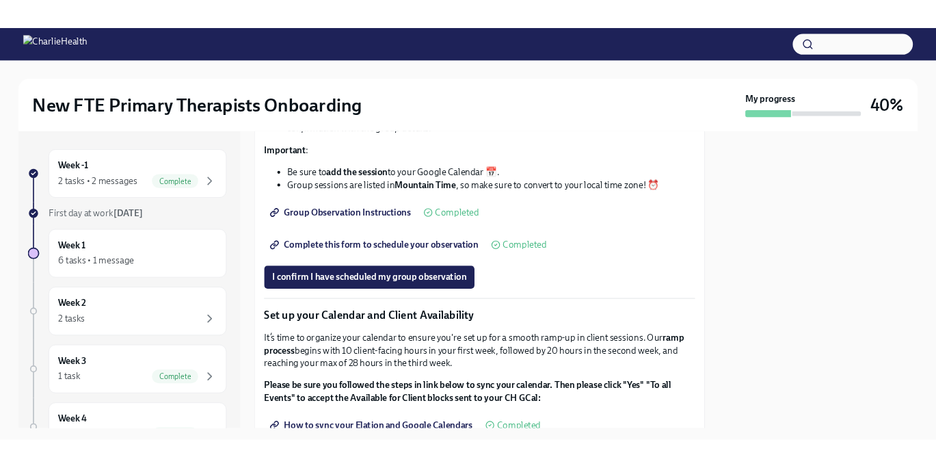
scroll to position [1778, 0]
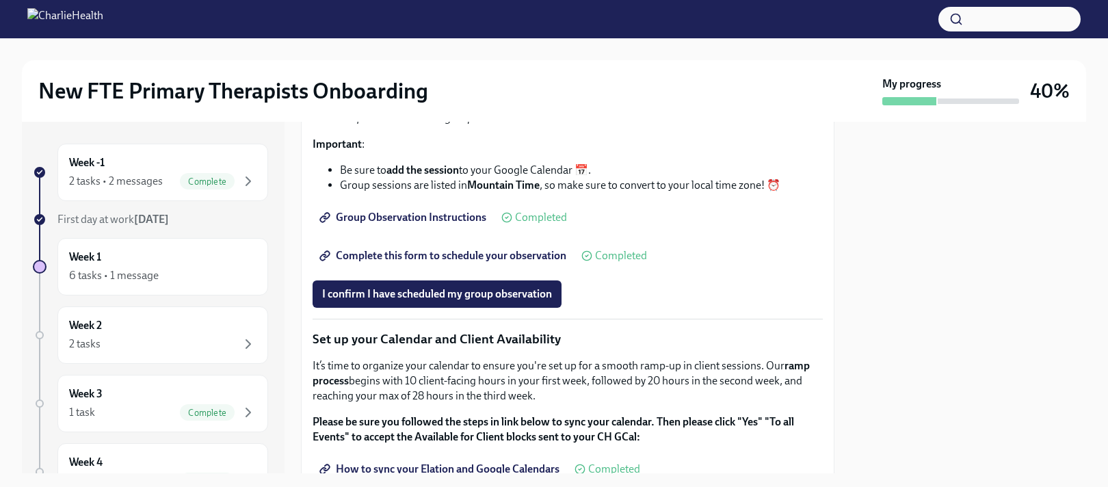
click at [483, 263] on span "Complete this form to schedule your observation" at bounding box center [444, 256] width 244 height 14
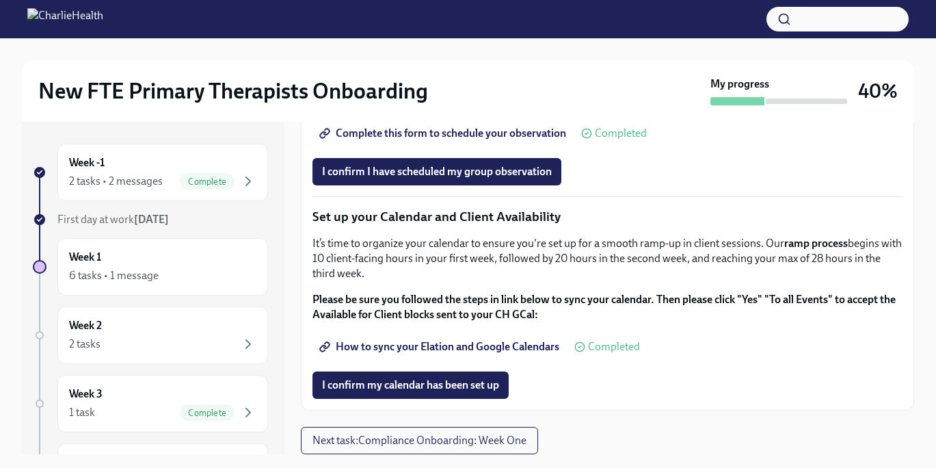
scroll to position [1892, 0]
click at [531, 178] on span "I confirm I have scheduled my group observation" at bounding box center [437, 172] width 230 height 14
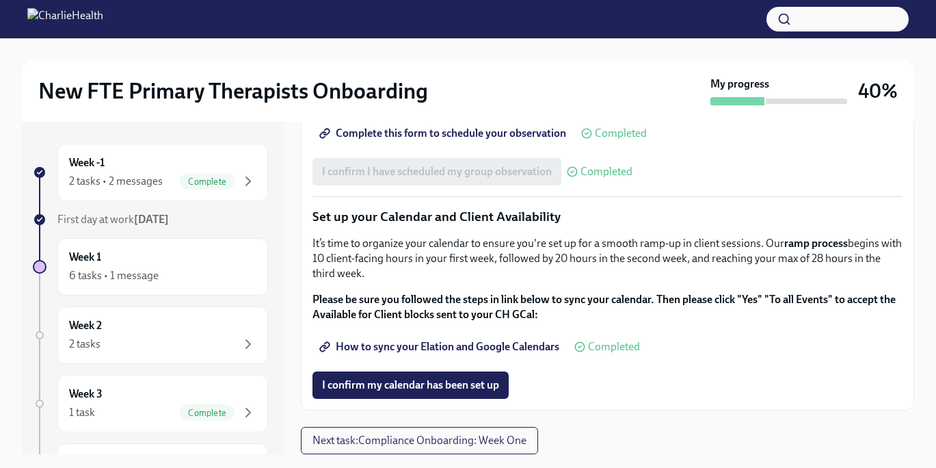
scroll to position [2011, 0]
click at [155, 274] on div "6 tasks • 1 message" at bounding box center [114, 275] width 90 height 15
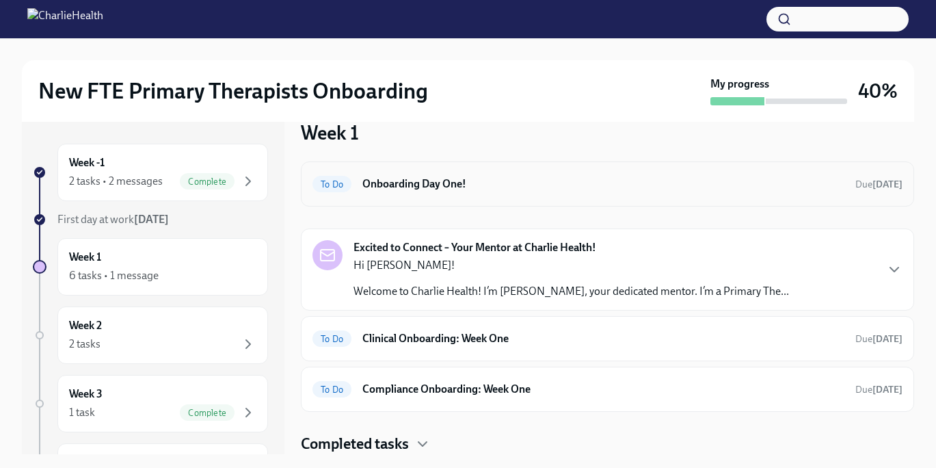
scroll to position [23, 0]
click at [453, 397] on h6 "Compliance Onboarding: Week One" at bounding box center [603, 389] width 482 height 15
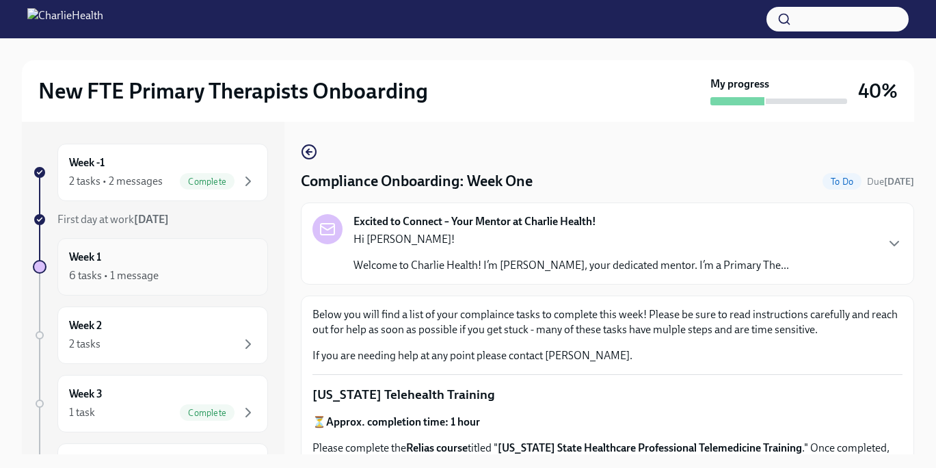
click at [134, 277] on div "6 tasks • 1 message" at bounding box center [114, 275] width 90 height 15
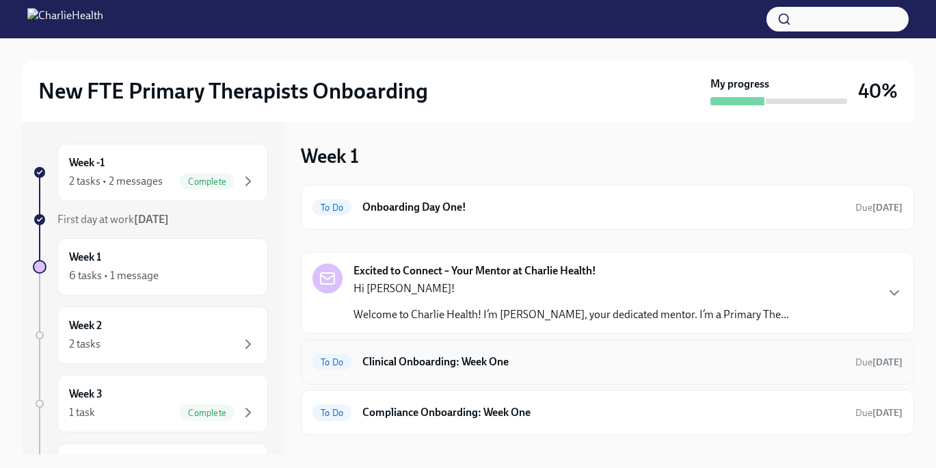
click at [585, 359] on h6 "Clinical Onboarding: Week One" at bounding box center [603, 361] width 482 height 15
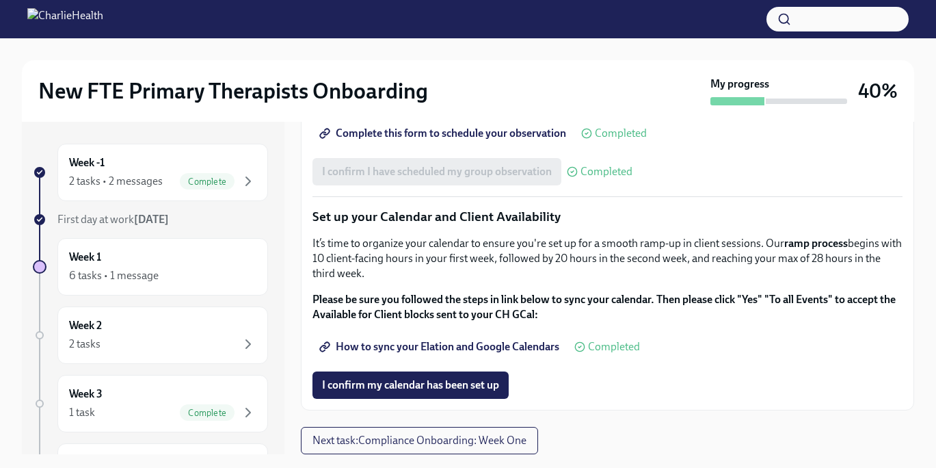
scroll to position [2011, 0]
click at [518, 345] on span "How to sync your Elation and Google Calendars" at bounding box center [440, 347] width 237 height 14
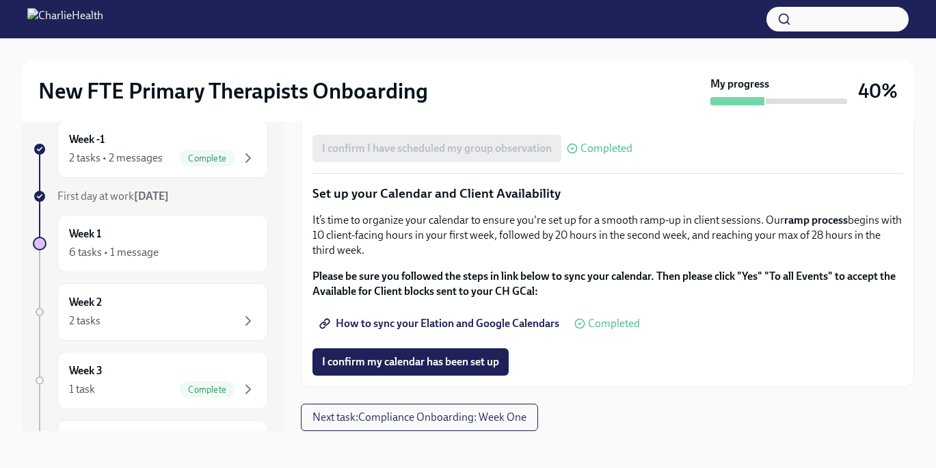
scroll to position [25, 0]
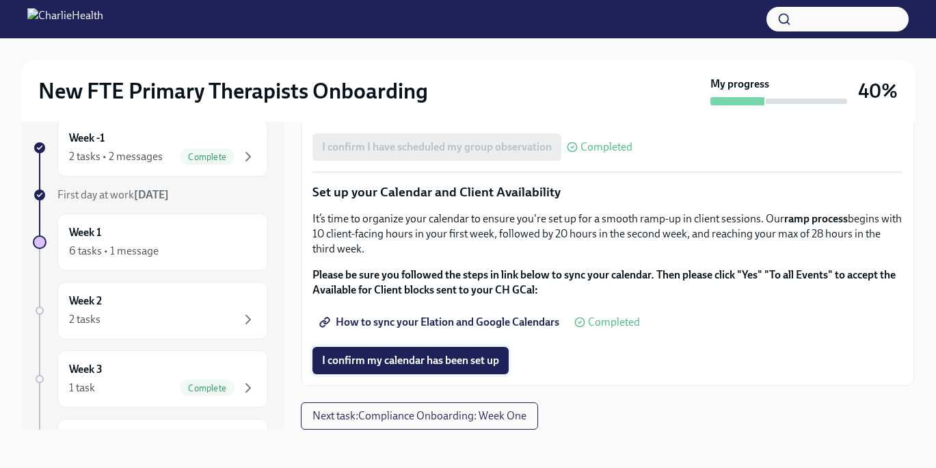
click at [432, 367] on button "I confirm my calendar has been set up" at bounding box center [410, 360] width 196 height 27
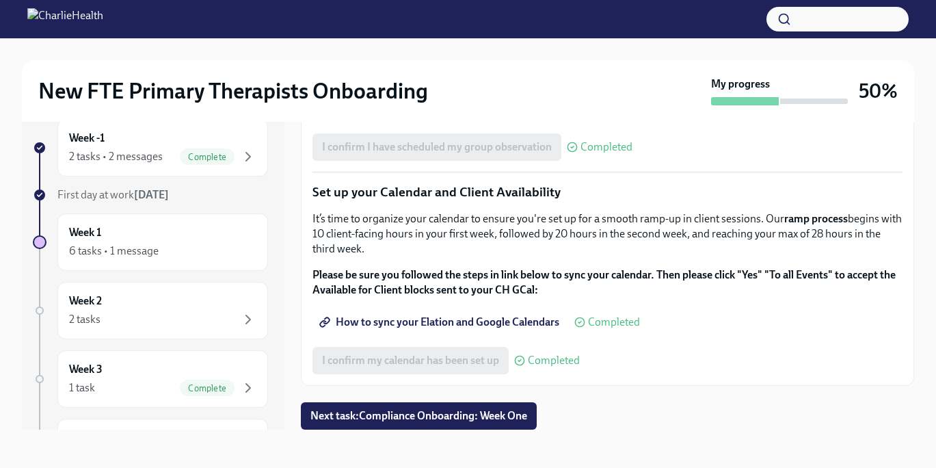
scroll to position [2011, 0]
click at [438, 422] on span "Next task : Compliance Onboarding: Week One" at bounding box center [418, 416] width 217 height 14
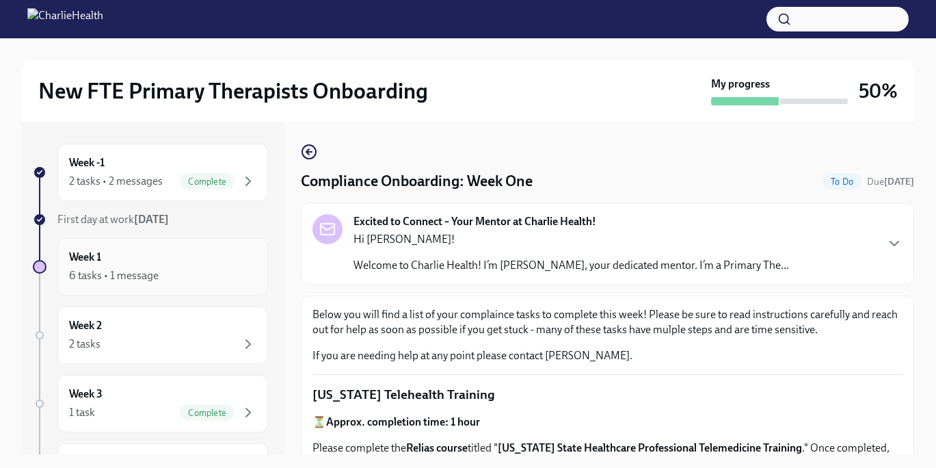
click at [124, 262] on div "Week 1 6 tasks • 1 message" at bounding box center [162, 267] width 187 height 34
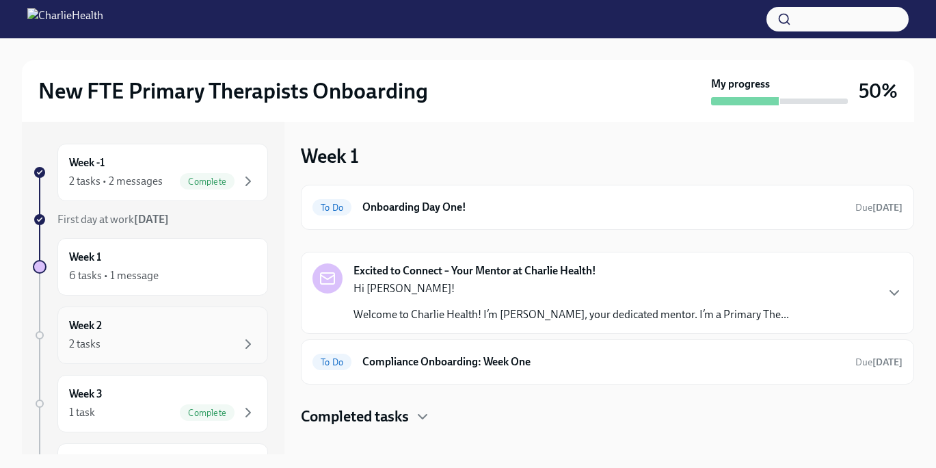
click at [129, 326] on div "Week 2 2 tasks" at bounding box center [162, 335] width 187 height 34
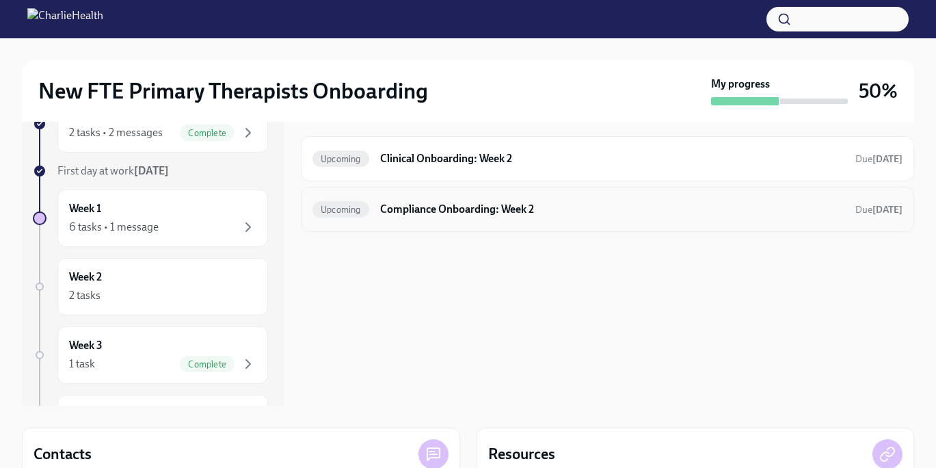
scroll to position [52, 0]
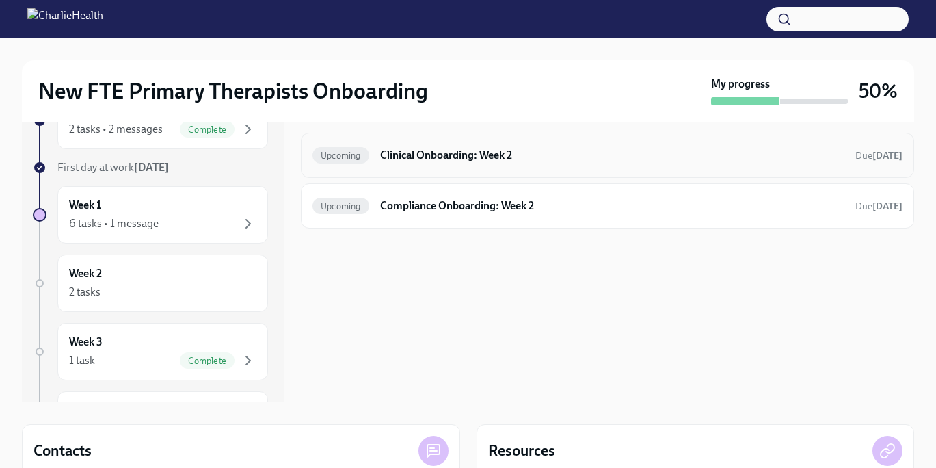
click at [498, 166] on div "Upcoming Clinical Onboarding: Week 2 Due in 10 days" at bounding box center [607, 155] width 613 height 45
click at [509, 211] on h6 "Compliance Onboarding: Week 2" at bounding box center [612, 205] width 464 height 15
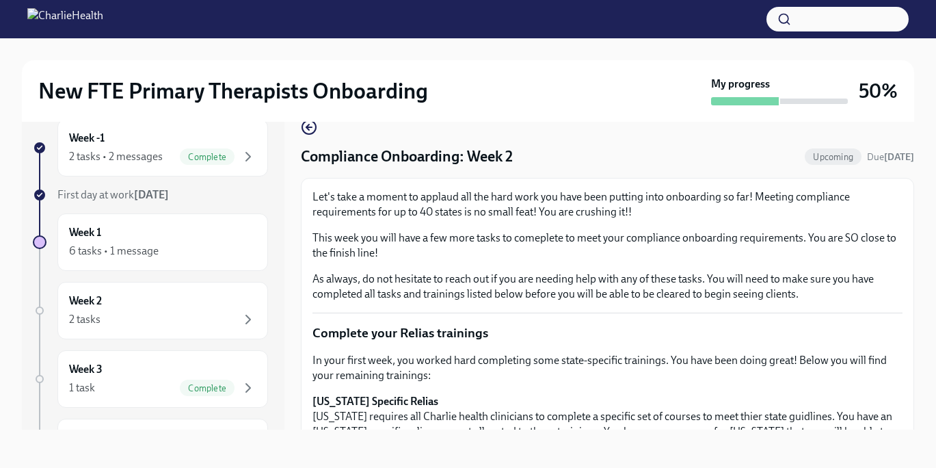
scroll to position [25, 0]
click at [509, 163] on h4 "Compliance Onboarding: Week 2" at bounding box center [407, 156] width 212 height 21
click at [494, 152] on h4 "Compliance Onboarding: Week 2" at bounding box center [407, 156] width 212 height 21
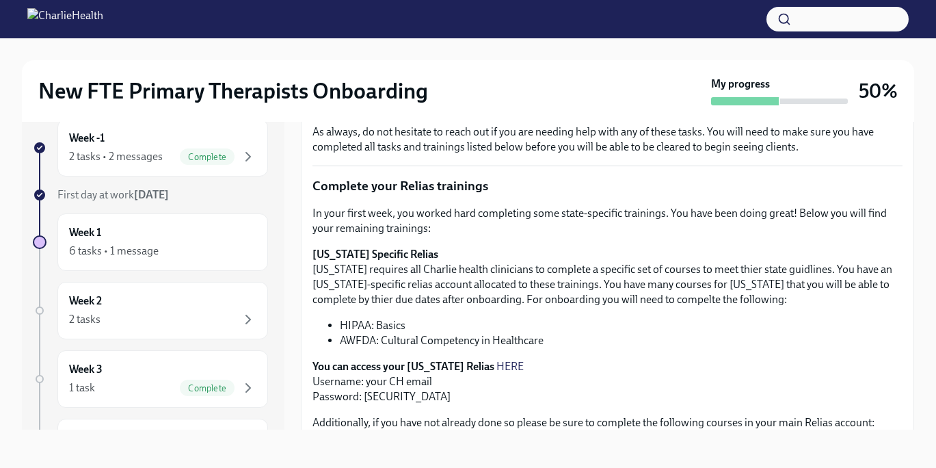
scroll to position [152, 0]
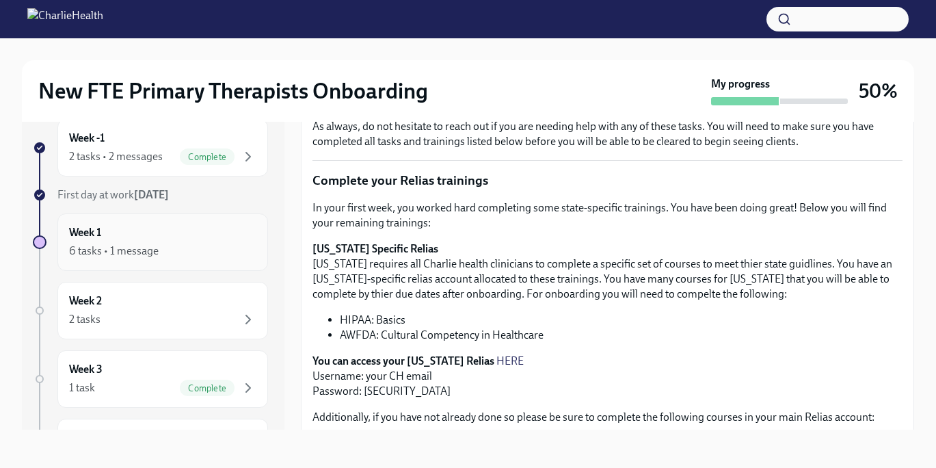
click at [169, 230] on div "Week 1 6 tasks • 1 message" at bounding box center [162, 242] width 187 height 34
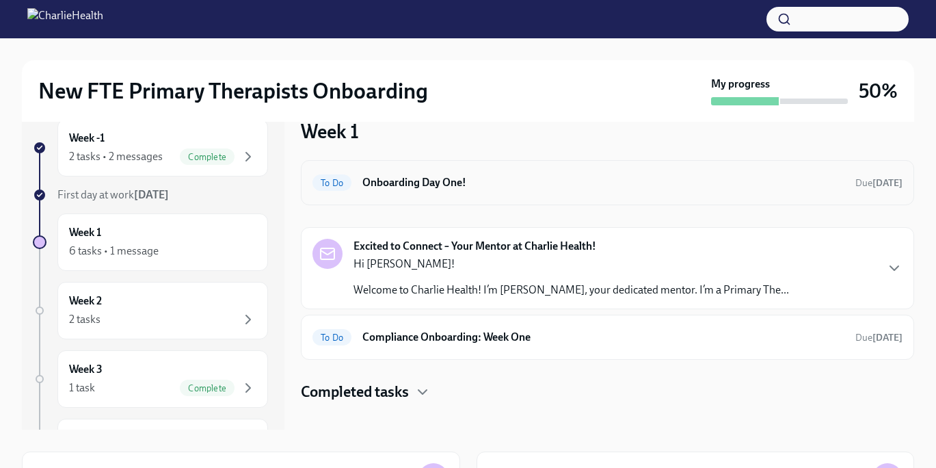
click at [412, 181] on h6 "Onboarding Day One!" at bounding box center [603, 182] width 482 height 15
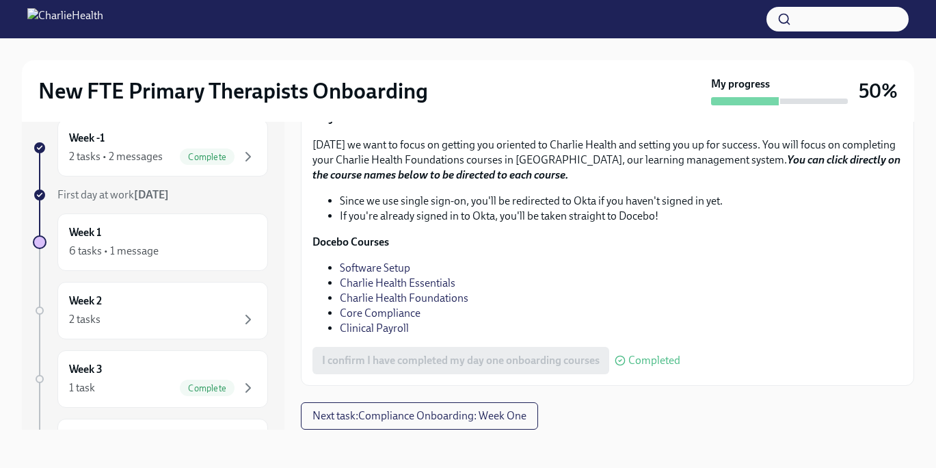
scroll to position [2060, 0]
click at [367, 414] on span "Next task : Compliance Onboarding: Week One" at bounding box center [419, 416] width 214 height 14
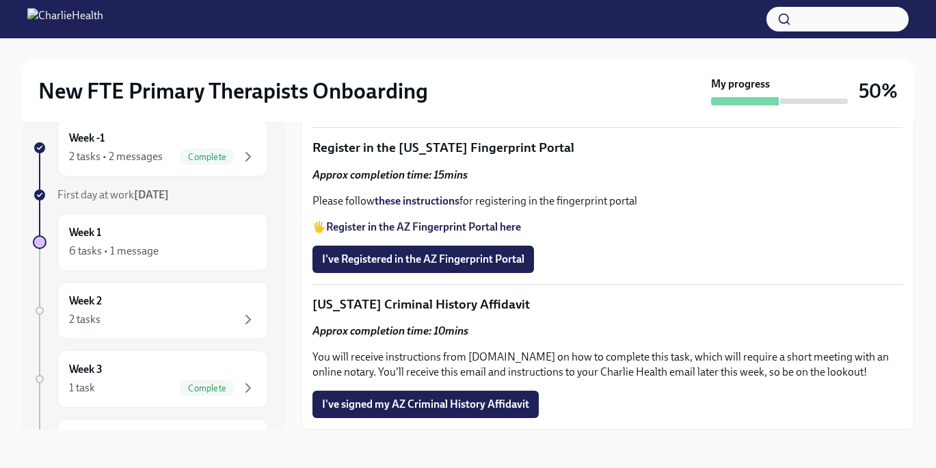
scroll to position [1861, 0]
